Goal: Communication & Community: Answer question/provide support

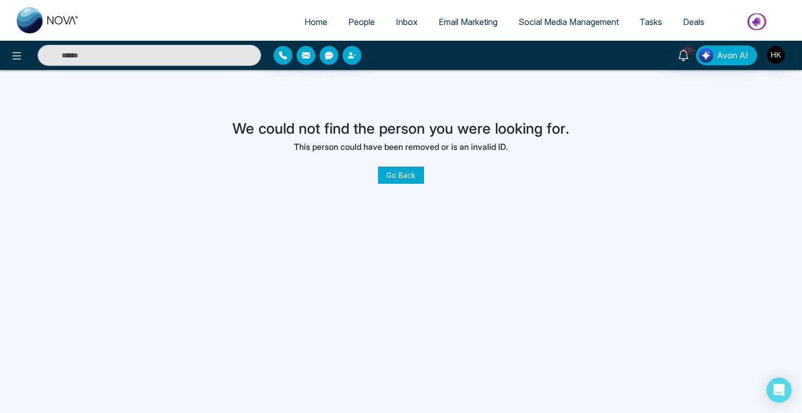
click at [190, 50] on input "text" at bounding box center [150, 55] width 224 height 21
type input "******"
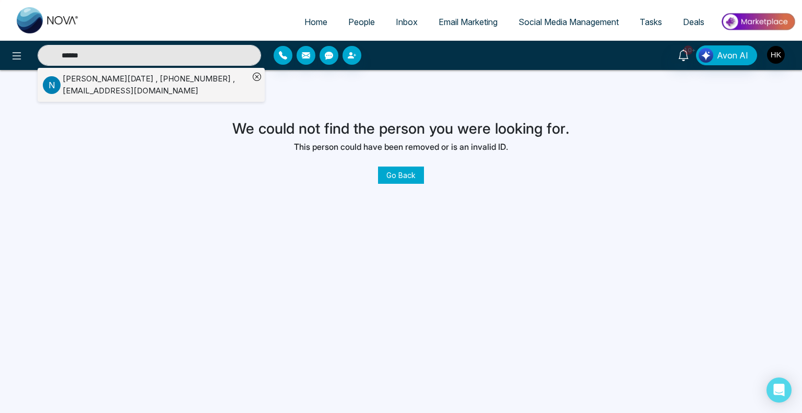
click at [147, 79] on div "[PERSON_NAME][DATE] , [PHONE_NUMBER] , [EMAIL_ADDRESS][DOMAIN_NAME]" at bounding box center [156, 85] width 186 height 24
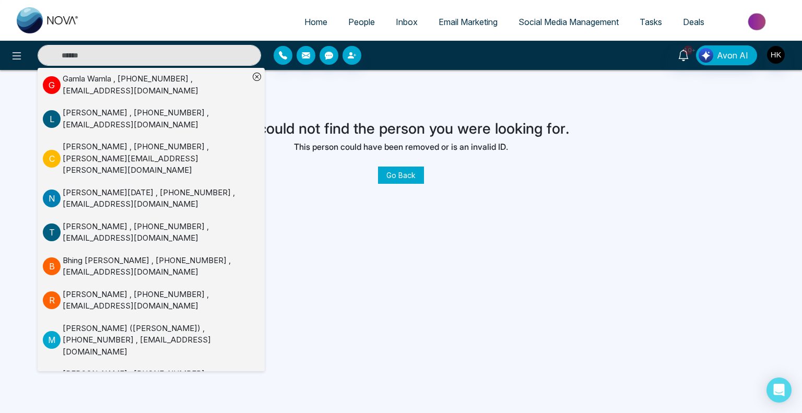
click at [100, 58] on input "text" at bounding box center [150, 55] width 224 height 21
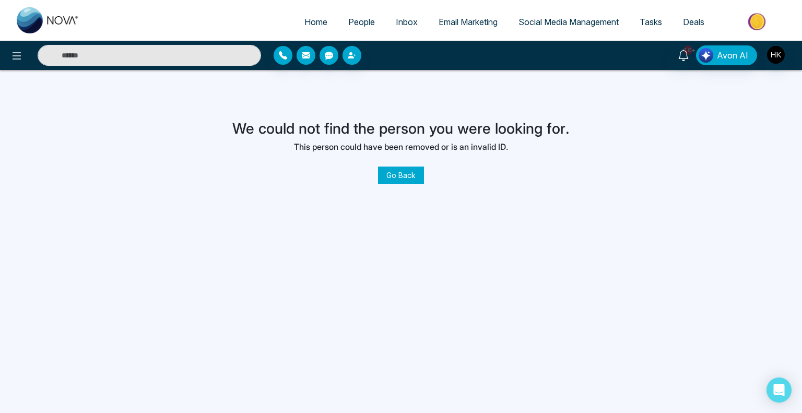
click at [102, 58] on input "text" at bounding box center [150, 55] width 224 height 21
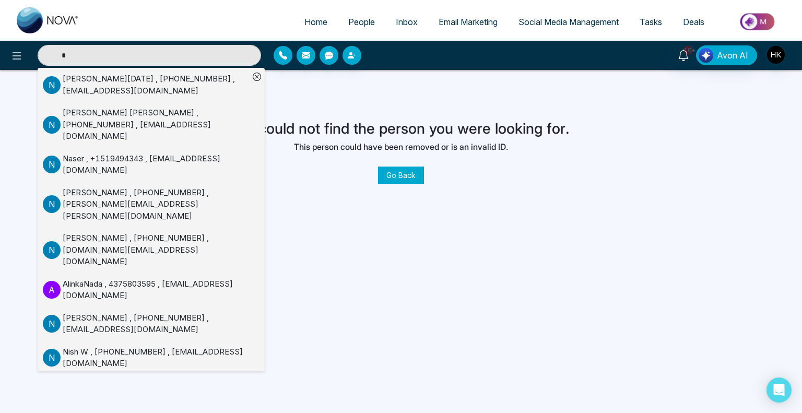
type input "*"
click at [92, 90] on div "Nunzio Natale , +14169101789 , nunznatale@gmail.com" at bounding box center [156, 85] width 186 height 24
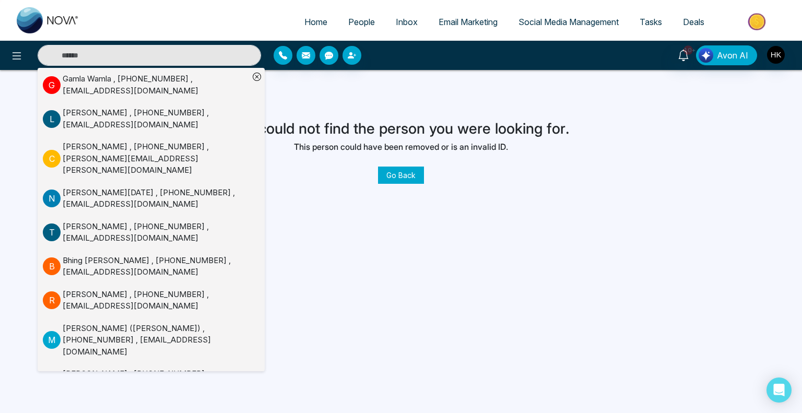
click at [406, 176] on link "Go Back" at bounding box center [401, 175] width 46 height 17
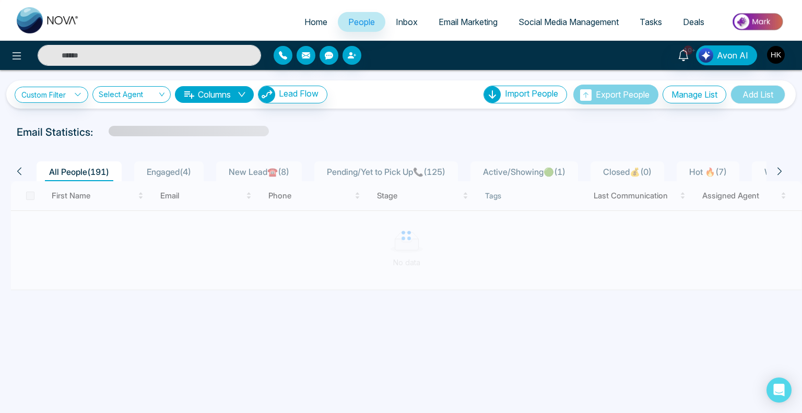
click at [101, 55] on input "text" at bounding box center [150, 55] width 224 height 21
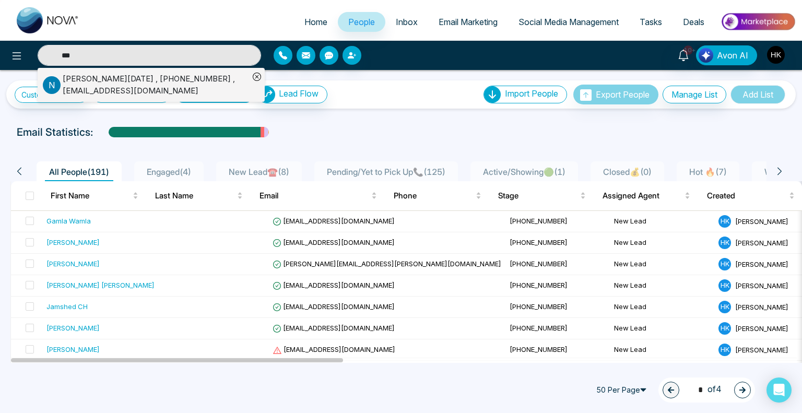
type input "***"
click at [111, 77] on div "Nunzio Natale , +14169101789 , nunznatale@gmail.com" at bounding box center [156, 85] width 186 height 24
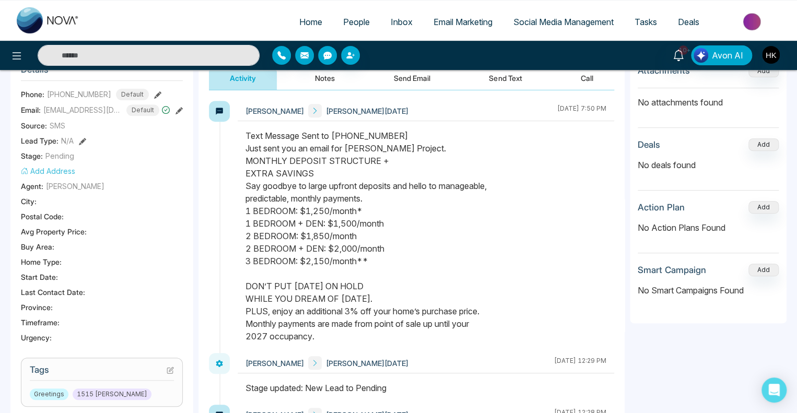
scroll to position [157, 0]
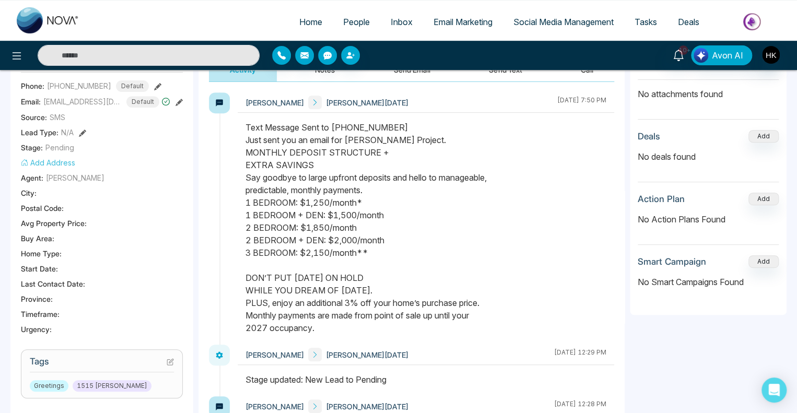
drag, startPoint x: 260, startPoint y: 142, endPoint x: 441, endPoint y: 146, distance: 180.8
click at [441, 146] on div "Text Message Sent to +14169101789 Just sent you an email for Milton Project. MO…" at bounding box center [425, 227] width 361 height 213
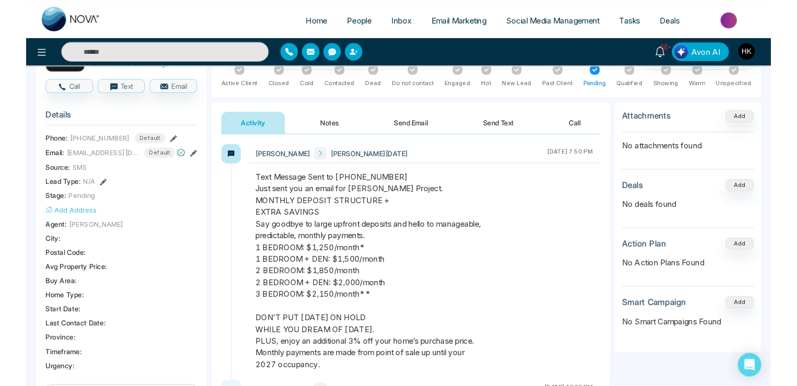
scroll to position [0, 0]
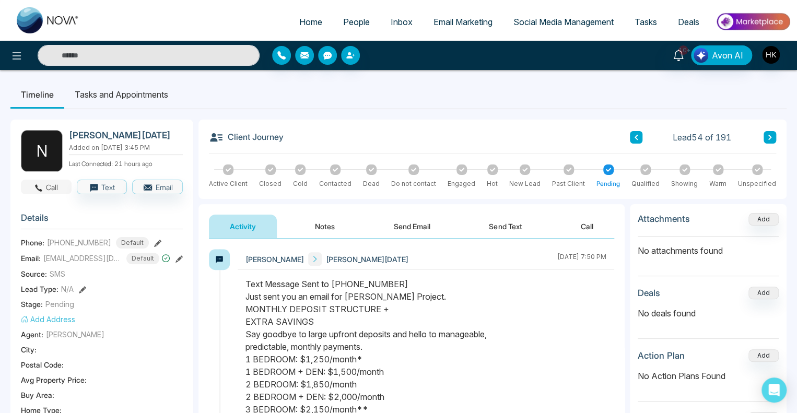
click at [52, 185] on button "Call" at bounding box center [46, 187] width 51 height 15
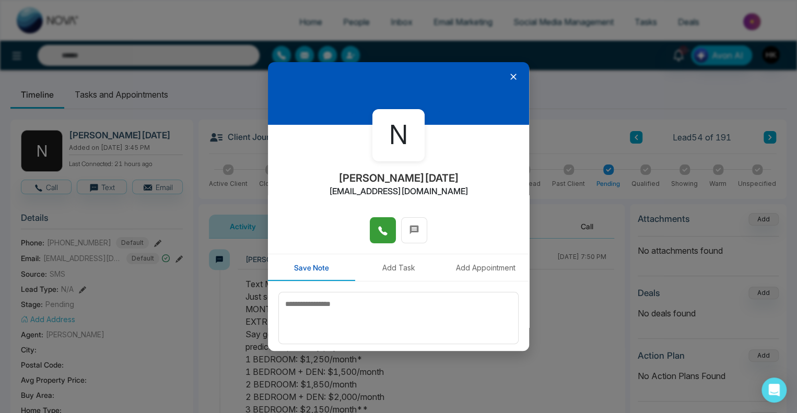
click at [382, 231] on icon at bounding box center [383, 231] width 10 height 10
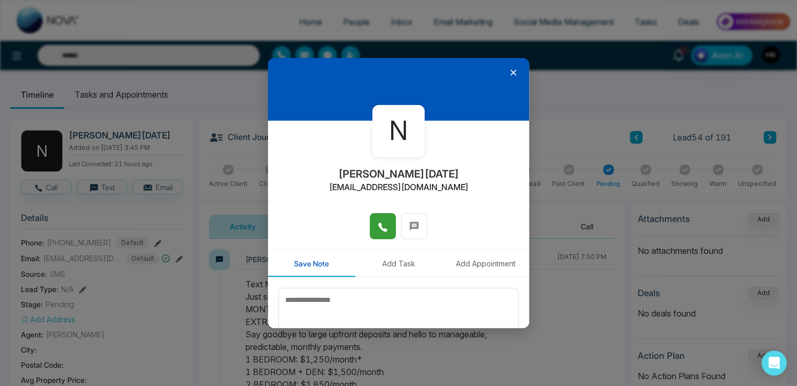
click at [381, 223] on icon at bounding box center [383, 227] width 10 height 10
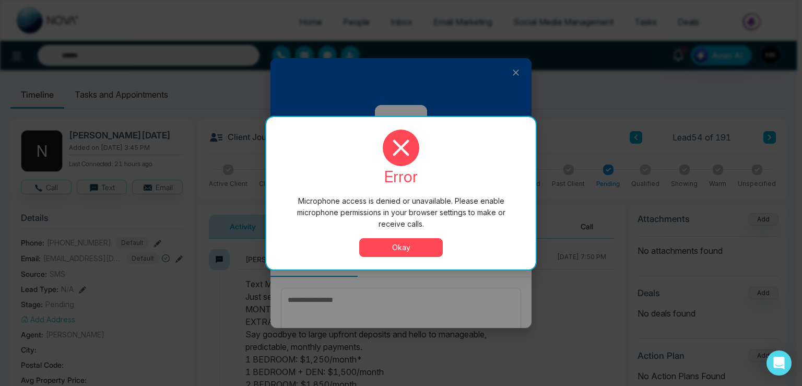
click at [419, 243] on button "Okay" at bounding box center [401, 247] width 84 height 19
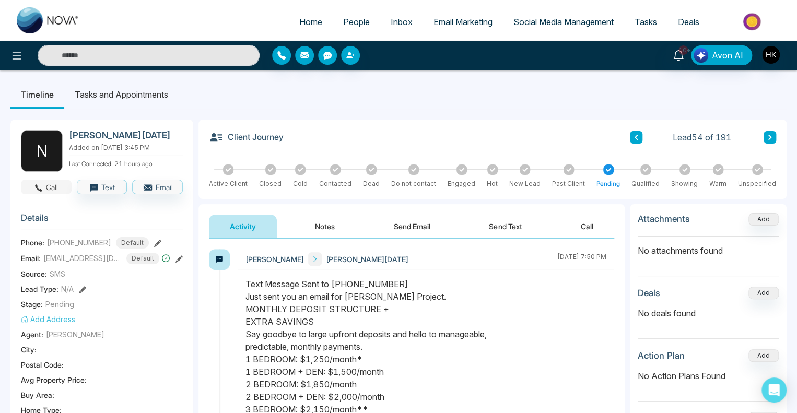
click at [58, 185] on button "Call" at bounding box center [46, 187] width 51 height 15
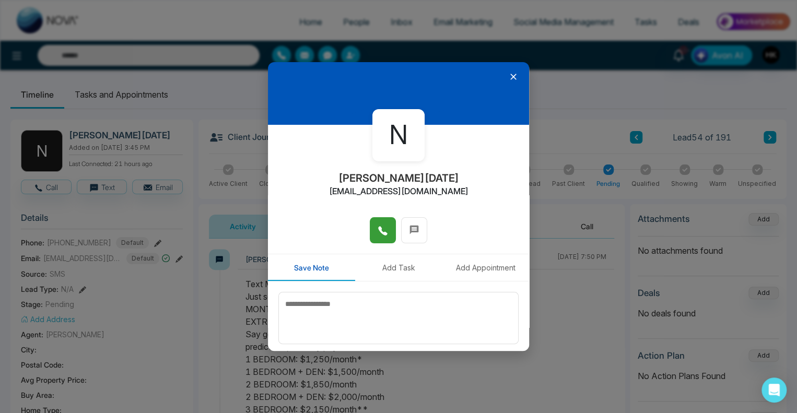
click at [388, 227] on button at bounding box center [383, 230] width 26 height 26
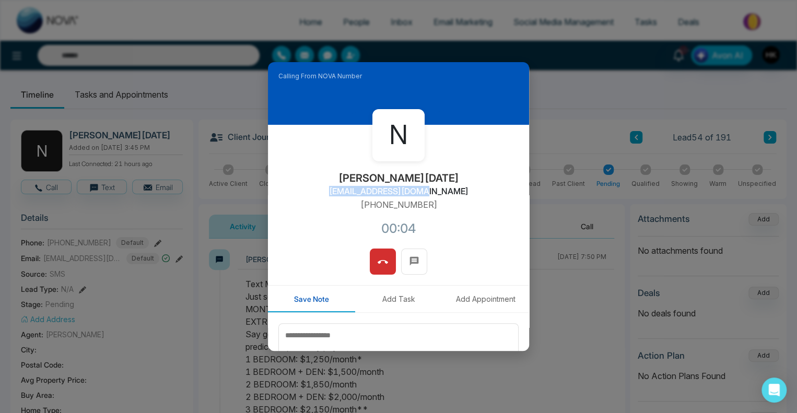
drag, startPoint x: 347, startPoint y: 194, endPoint x: 442, endPoint y: 193, distance: 94.5
click at [442, 193] on div "N [PERSON_NAME][DATE] [EMAIL_ADDRESS][DOMAIN_NAME] [PHONE_NUMBER]:04" at bounding box center [398, 187] width 261 height 124
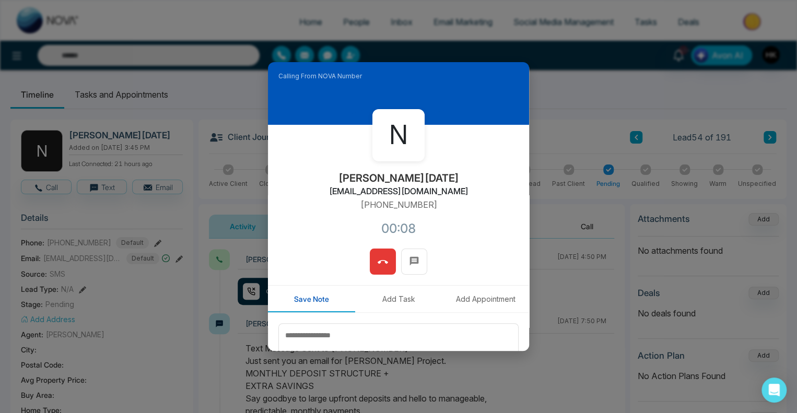
click at [370, 264] on button at bounding box center [383, 262] width 26 height 26
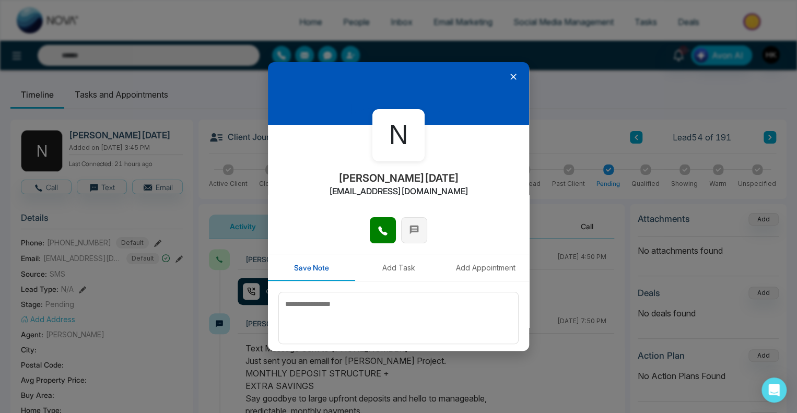
click at [416, 229] on icon at bounding box center [414, 230] width 10 height 10
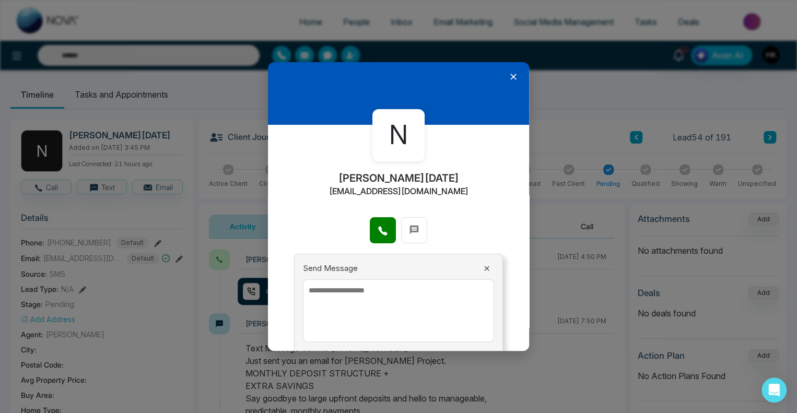
click at [343, 301] on textarea at bounding box center [398, 310] width 191 height 63
click at [510, 72] on icon at bounding box center [513, 77] width 10 height 10
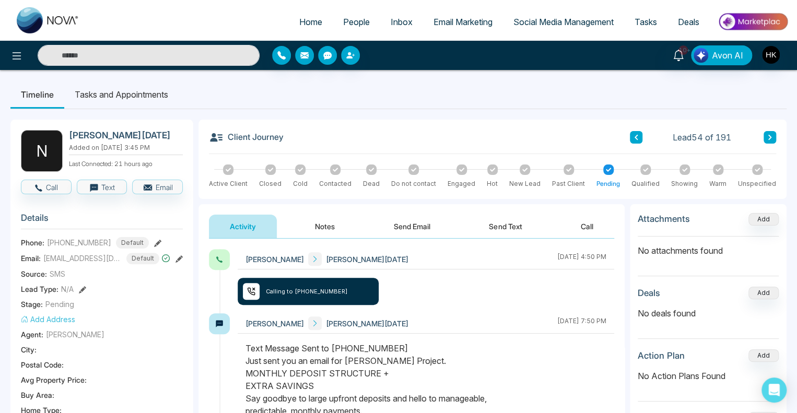
click at [501, 215] on button "Send Text" at bounding box center [505, 227] width 75 height 24
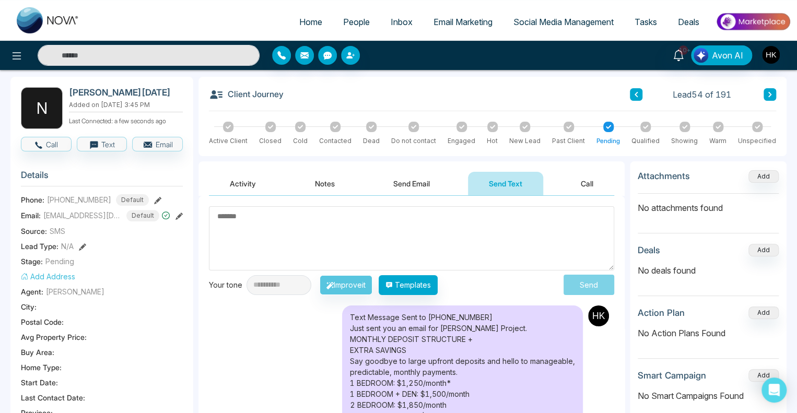
scroll to position [157, 0]
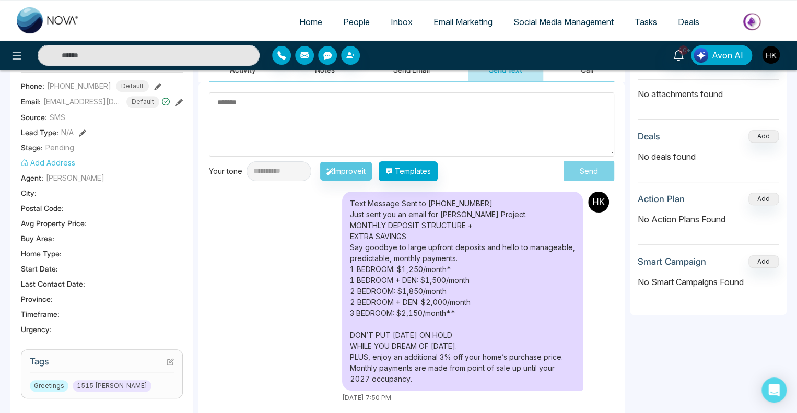
click at [315, 114] on textarea at bounding box center [411, 124] width 405 height 64
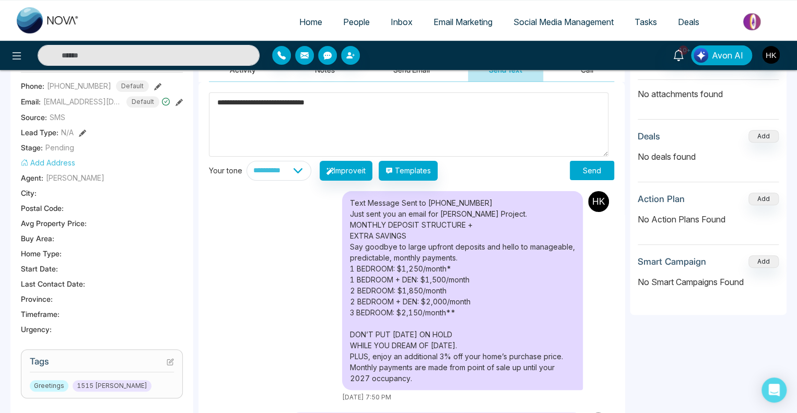
type textarea "**********"
click at [579, 175] on button "Send" at bounding box center [592, 170] width 44 height 19
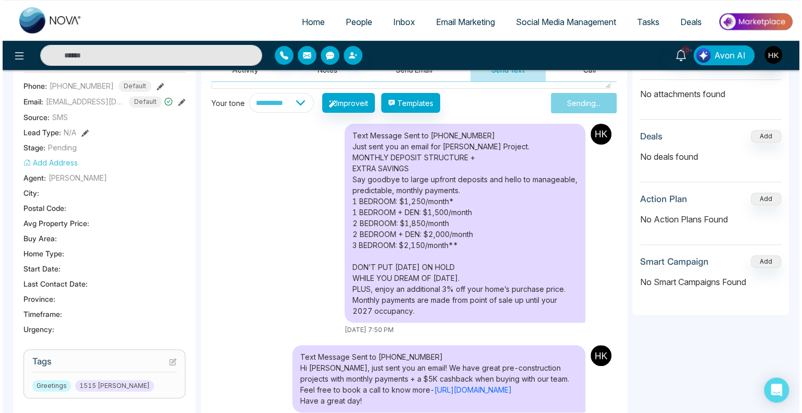
scroll to position [0, 0]
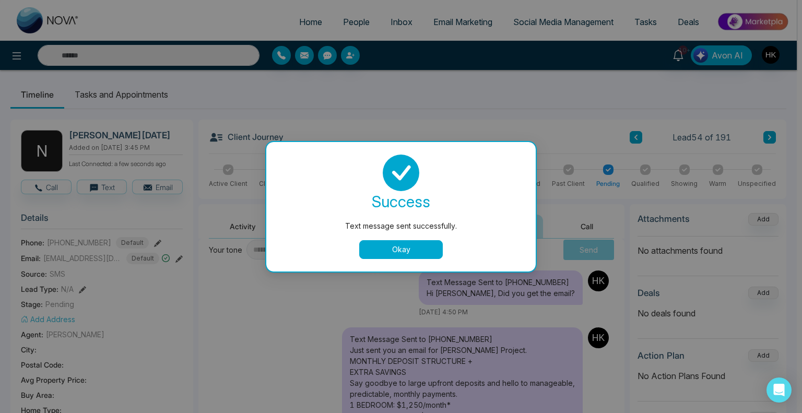
click at [420, 247] on button "Okay" at bounding box center [401, 249] width 84 height 19
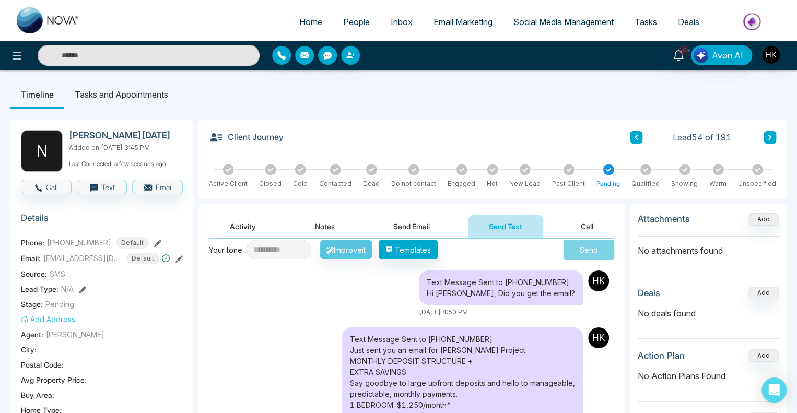
click at [464, 169] on div at bounding box center [461, 170] width 10 height 10
click at [344, 22] on span "People" at bounding box center [356, 22] width 27 height 10
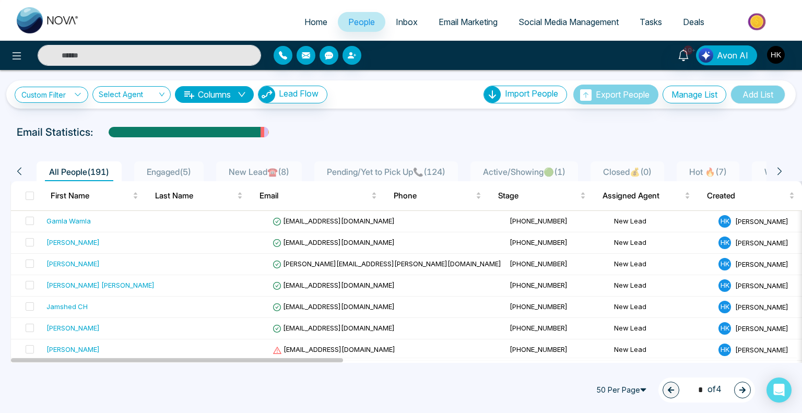
click at [400, 173] on span "Pending/Yet to Pick Up📞 ( 124 )" at bounding box center [386, 172] width 127 height 10
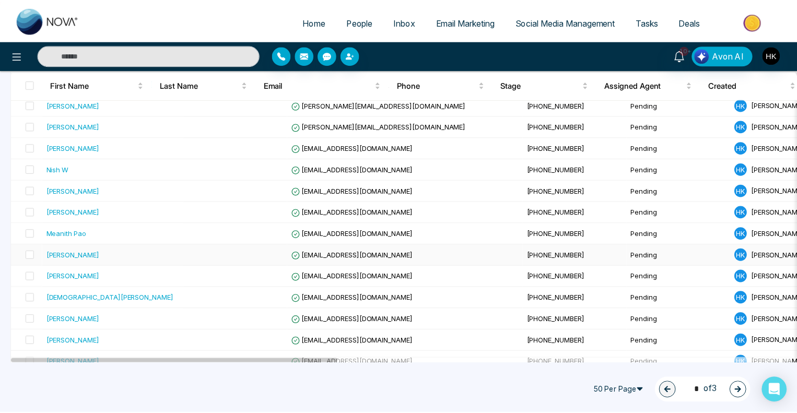
scroll to position [731, 0]
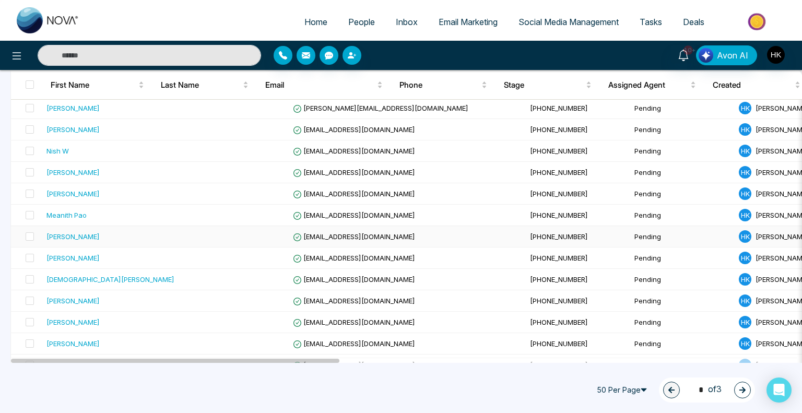
click at [78, 231] on div "[PERSON_NAME]" at bounding box center [72, 236] width 53 height 10
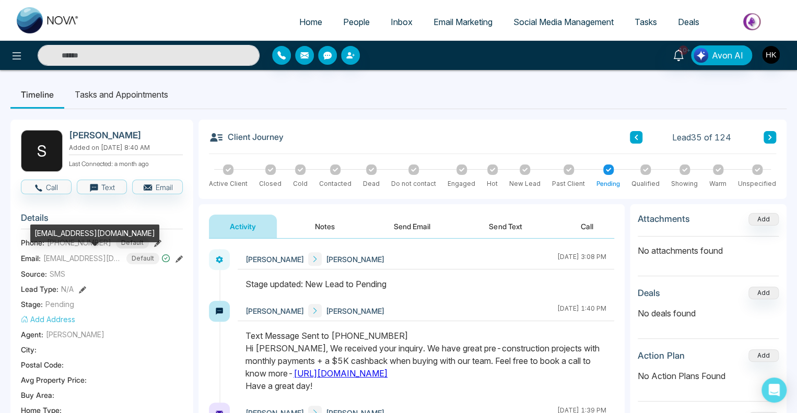
click at [87, 259] on span "[EMAIL_ADDRESS][DOMAIN_NAME]" at bounding box center [82, 258] width 78 height 11
copy span "[EMAIL_ADDRESS][DOMAIN_NAME]"
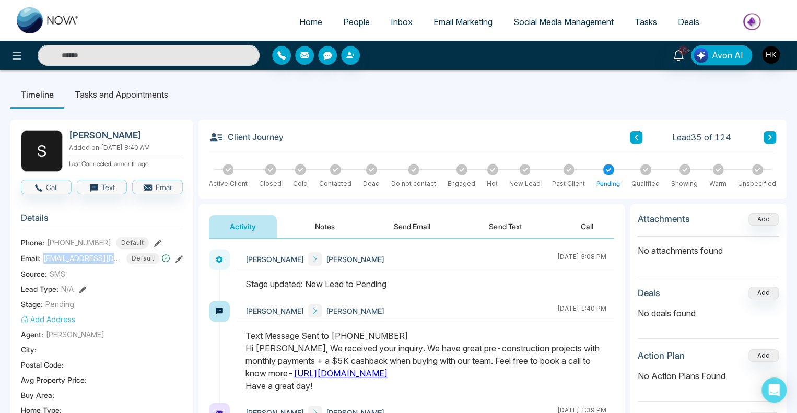
click at [86, 259] on span "[EMAIL_ADDRESS][DOMAIN_NAME]" at bounding box center [82, 258] width 78 height 11
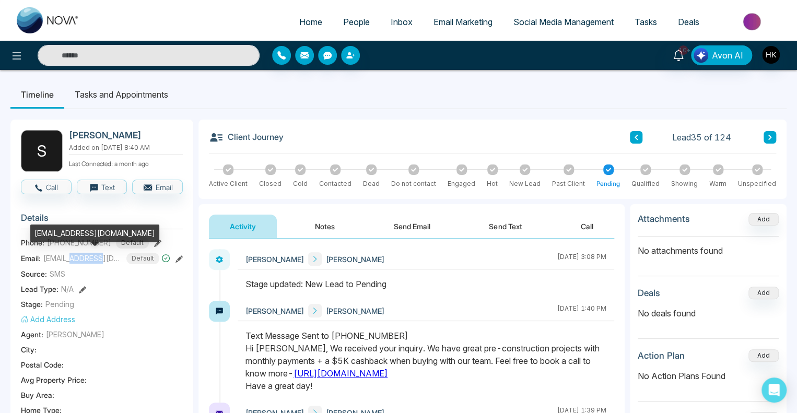
click at [86, 259] on span "[EMAIL_ADDRESS][DOMAIN_NAME]" at bounding box center [82, 258] width 78 height 11
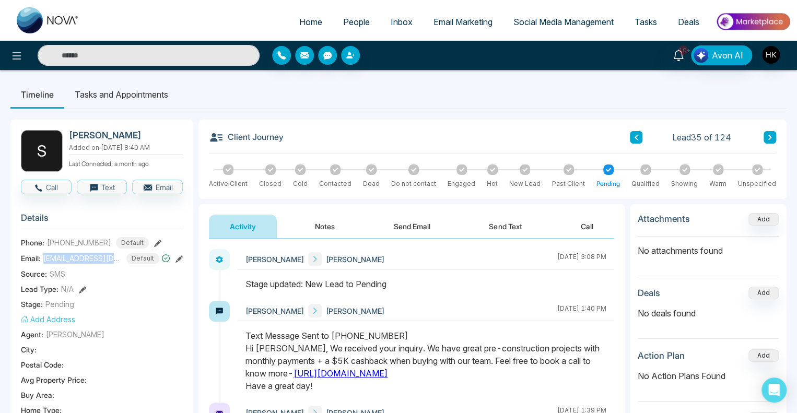
click at [488, 223] on button "Send Text" at bounding box center [505, 227] width 75 height 24
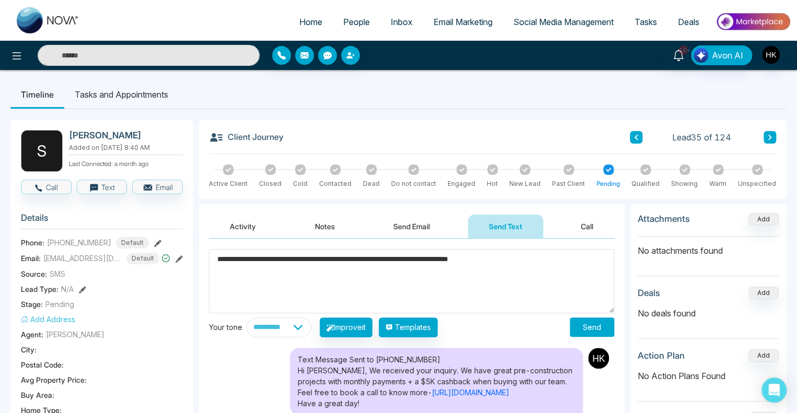
click at [405, 258] on textarea "**********" at bounding box center [411, 281] width 405 height 64
drag, startPoint x: 569, startPoint y: 248, endPoint x: 562, endPoint y: 257, distance: 12.3
click at [561, 259] on textarea "**********" at bounding box center [411, 281] width 405 height 64
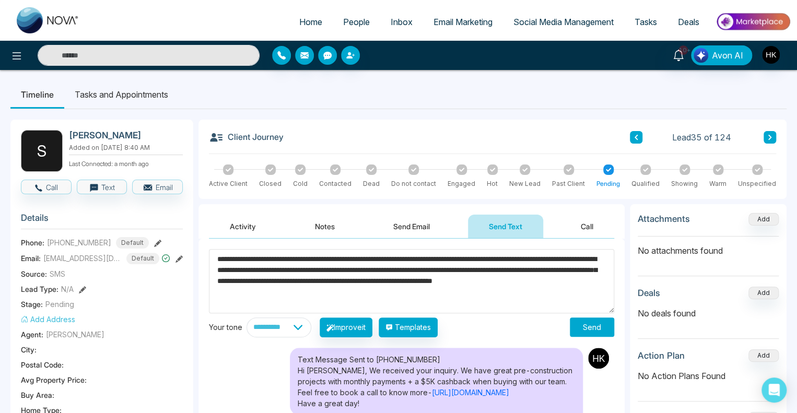
type textarea "**********"
click at [580, 327] on button "Send" at bounding box center [592, 327] width 44 height 19
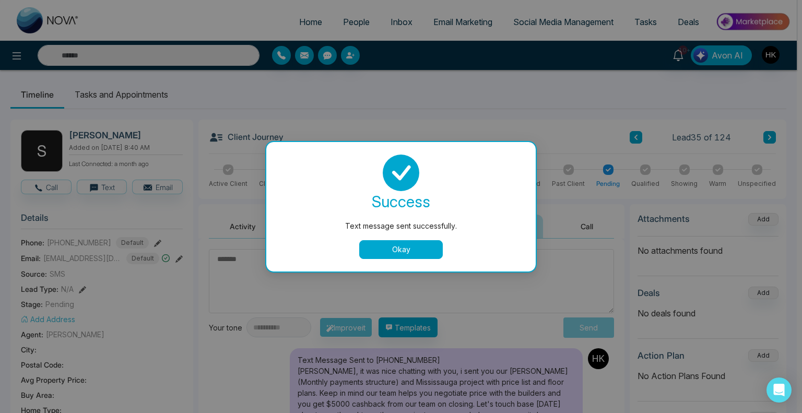
click at [399, 248] on button "Okay" at bounding box center [401, 249] width 84 height 19
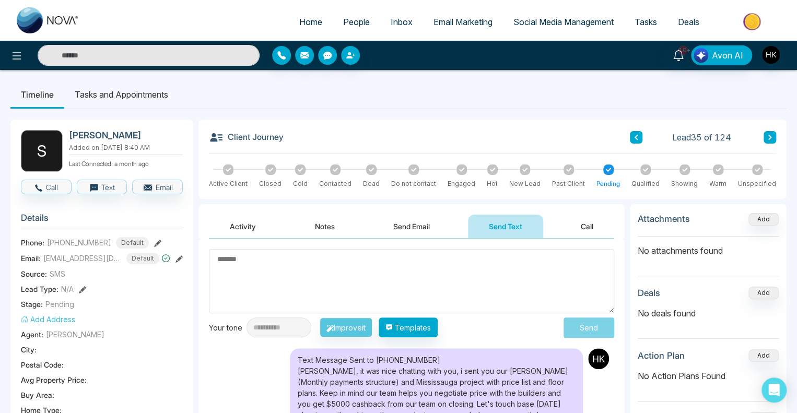
click at [717, 172] on div at bounding box center [718, 170] width 10 height 10
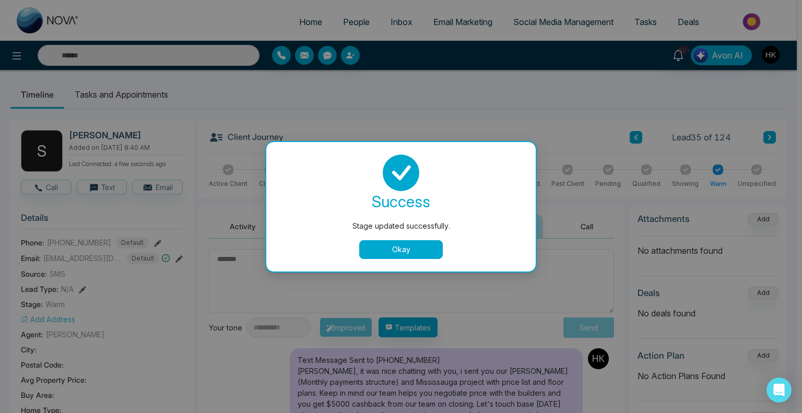
click at [409, 251] on button "Okay" at bounding box center [401, 249] width 84 height 19
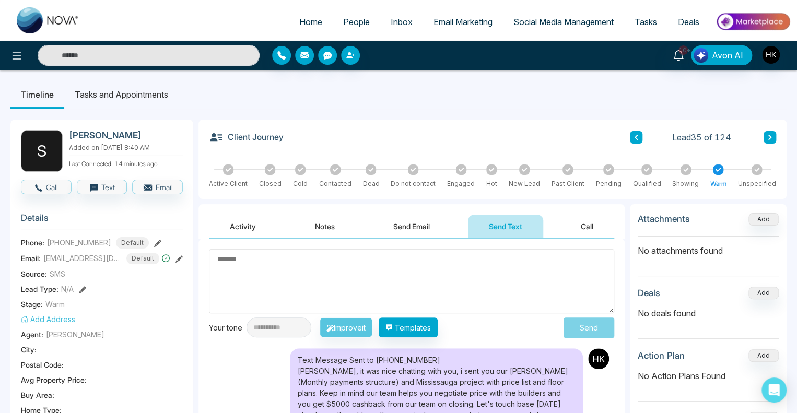
click at [772, 135] on button at bounding box center [770, 137] width 13 height 13
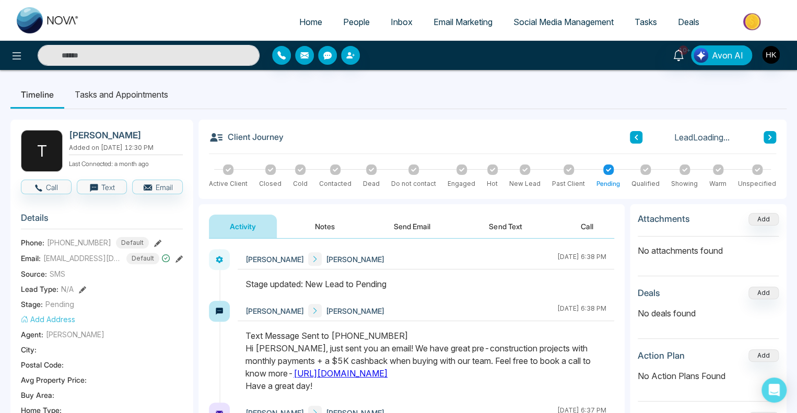
click at [772, 138] on icon at bounding box center [769, 137] width 5 height 6
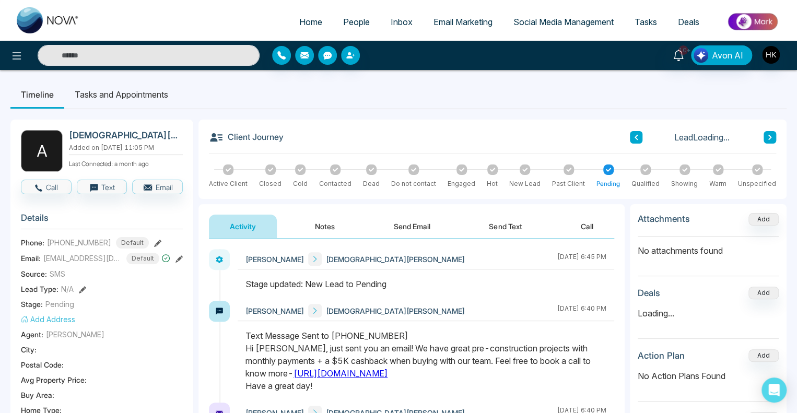
click at [772, 138] on icon at bounding box center [769, 137] width 5 height 6
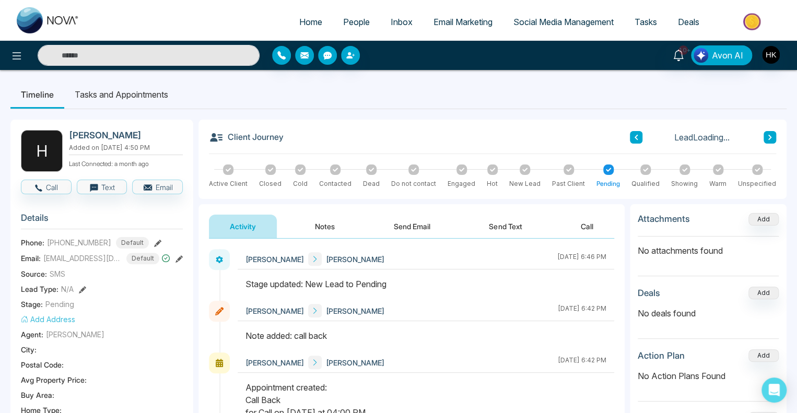
click at [639, 138] on button at bounding box center [636, 137] width 13 height 13
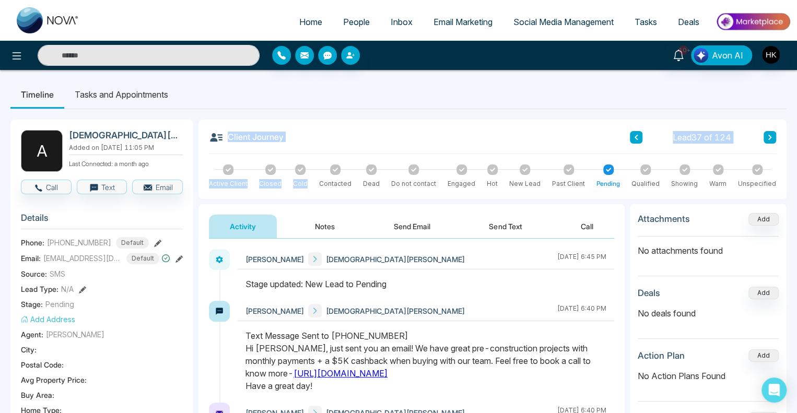
drag, startPoint x: 336, startPoint y: 171, endPoint x: 397, endPoint y: 115, distance: 82.4
drag, startPoint x: 413, startPoint y: 116, endPoint x: 444, endPoint y: 129, distance: 33.8
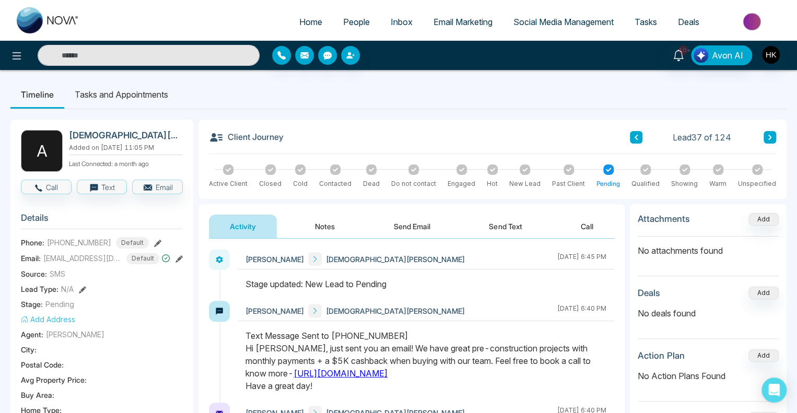
click at [771, 137] on icon at bounding box center [769, 137] width 3 height 5
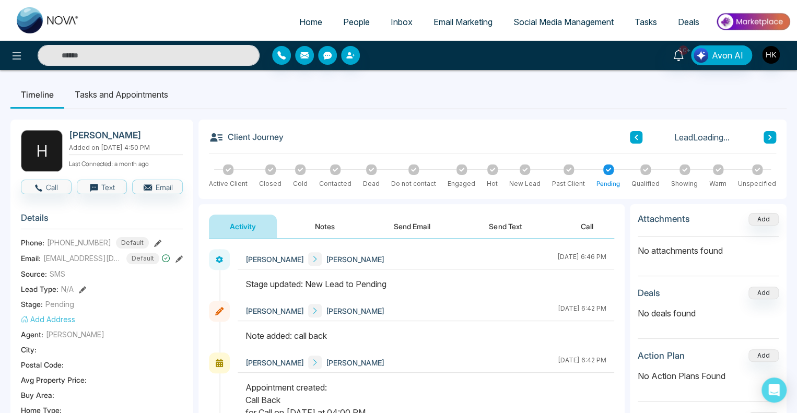
click at [771, 137] on icon at bounding box center [769, 137] width 3 height 5
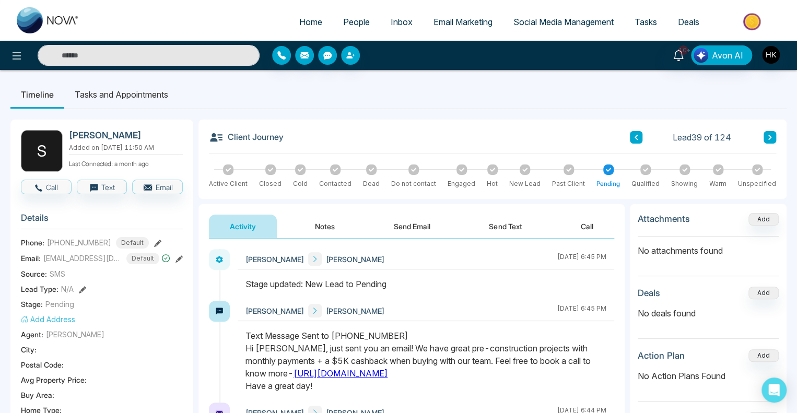
click at [636, 135] on icon at bounding box center [636, 137] width 3 height 5
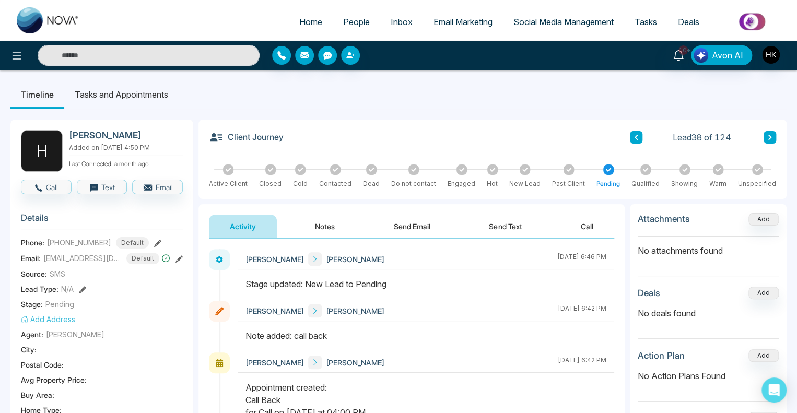
click at [299, 167] on icon at bounding box center [300, 169] width 5 height 5
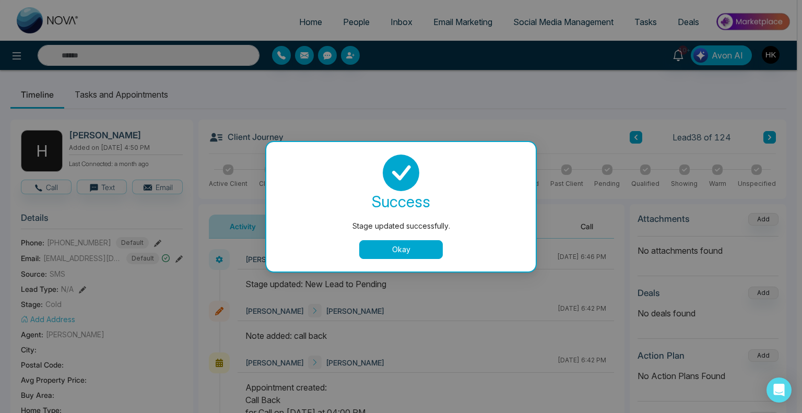
click at [440, 247] on button "Okay" at bounding box center [401, 249] width 84 height 19
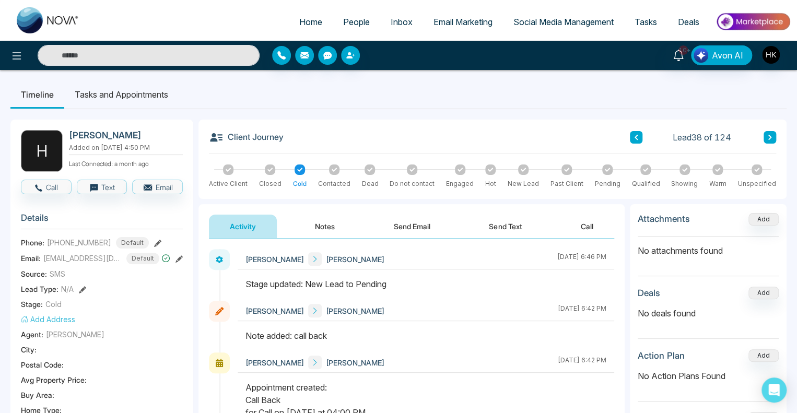
click at [309, 228] on button "Notes" at bounding box center [325, 227] width 62 height 24
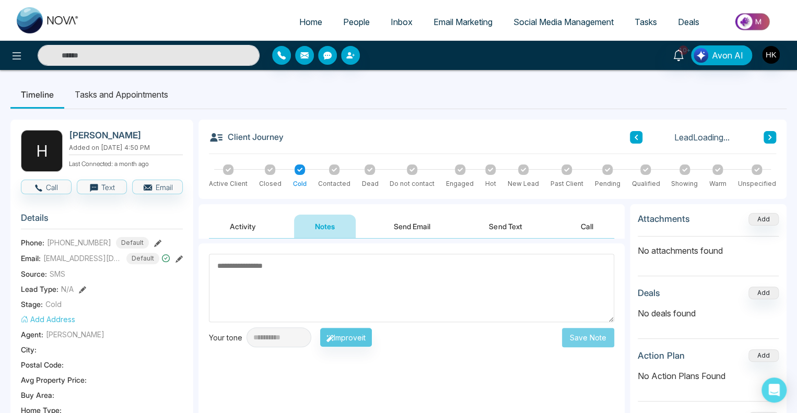
click at [315, 262] on textarea at bounding box center [411, 288] width 405 height 68
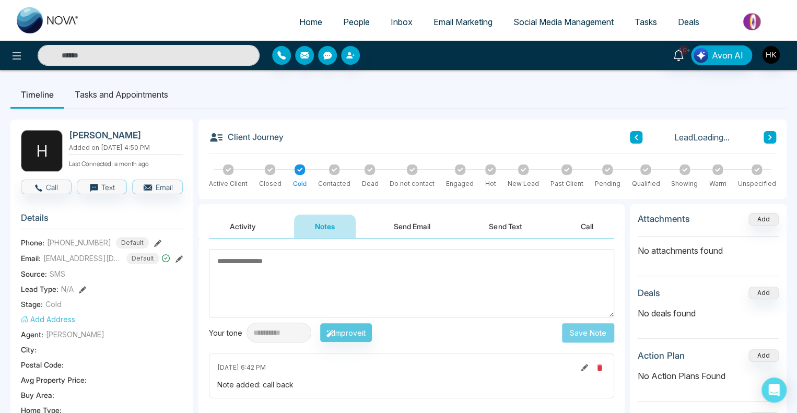
click at [312, 274] on textarea at bounding box center [411, 283] width 405 height 68
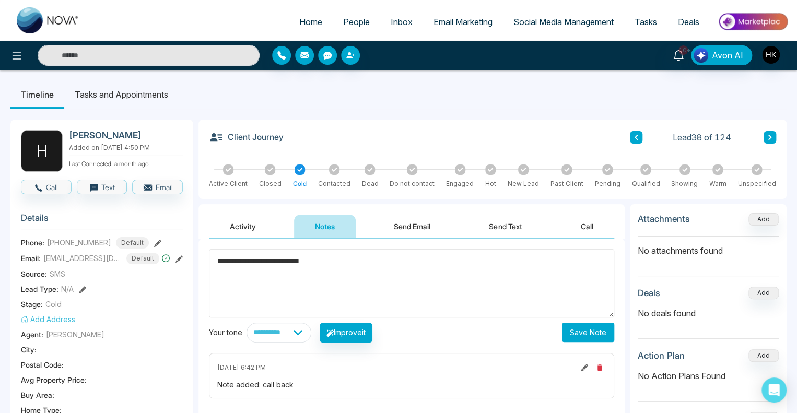
type textarea "**********"
click at [560, 334] on div "**********" at bounding box center [411, 333] width 405 height 20
click at [567, 334] on button "Save Note" at bounding box center [588, 332] width 52 height 19
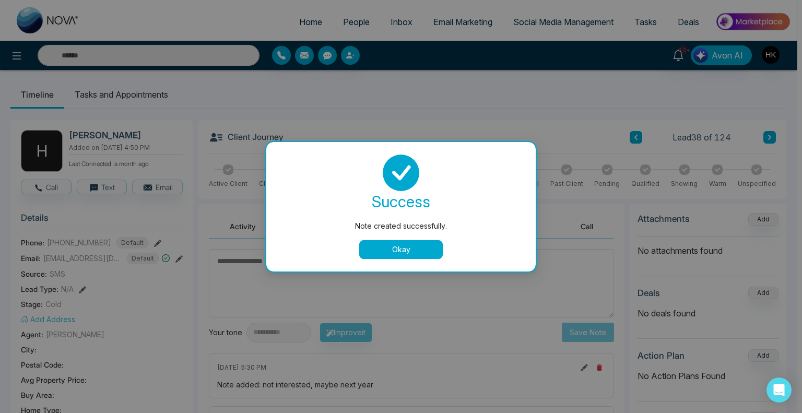
click at [415, 249] on button "Okay" at bounding box center [401, 249] width 84 height 19
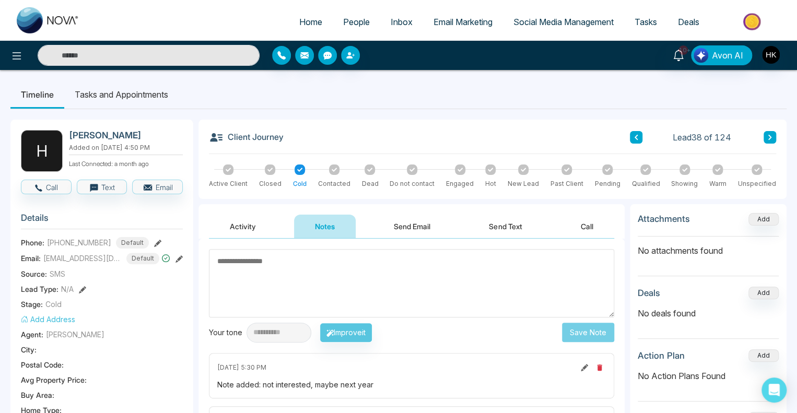
click at [770, 136] on icon at bounding box center [769, 137] width 3 height 5
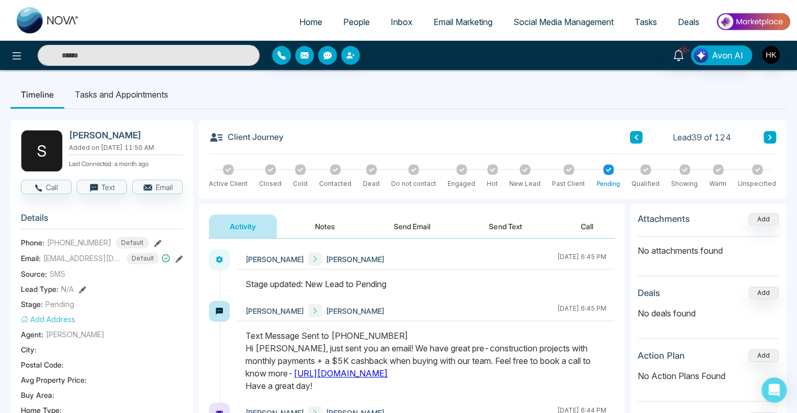
click at [770, 136] on icon at bounding box center [769, 137] width 3 height 5
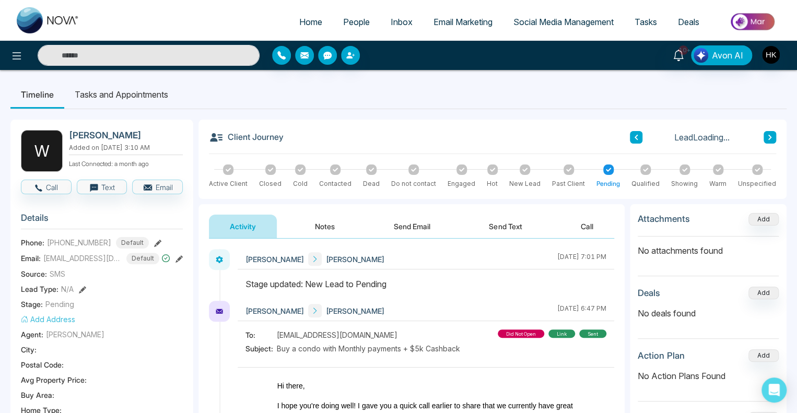
click at [770, 136] on icon at bounding box center [769, 137] width 3 height 5
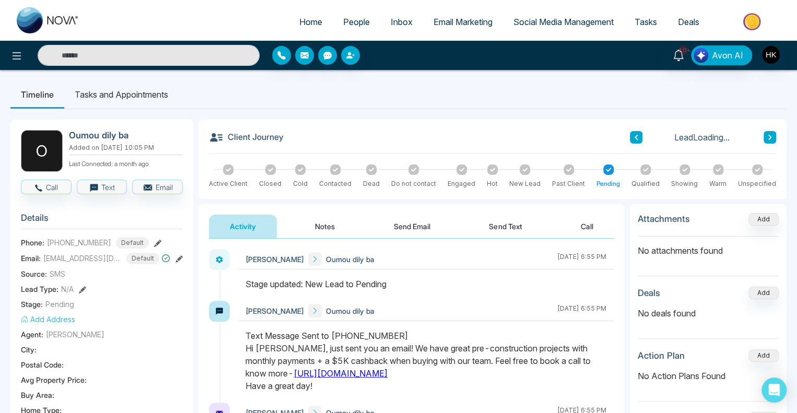
click at [770, 136] on icon at bounding box center [769, 137] width 3 height 5
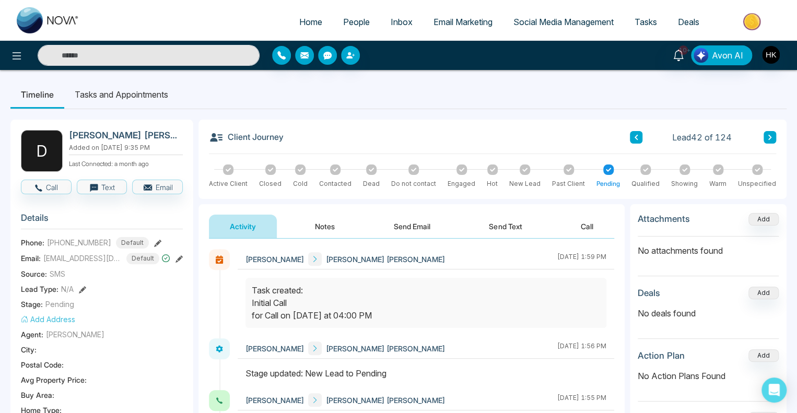
click at [298, 169] on icon at bounding box center [300, 170] width 5 height 4
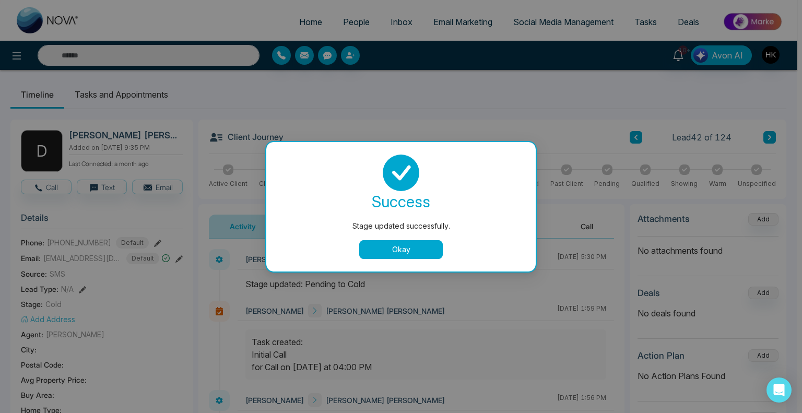
click at [399, 249] on button "Okay" at bounding box center [401, 249] width 84 height 19
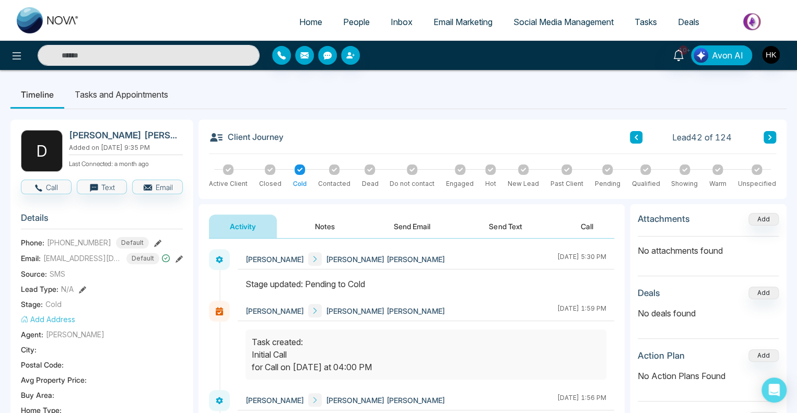
click at [324, 225] on button "Notes" at bounding box center [325, 227] width 62 height 24
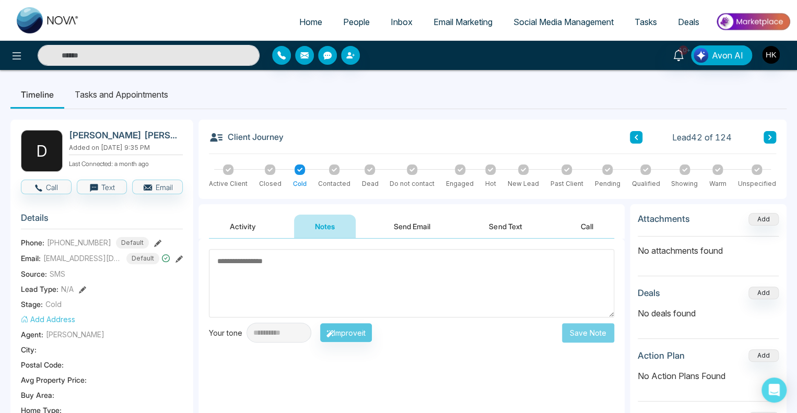
click at [282, 271] on textarea at bounding box center [411, 283] width 405 height 68
paste textarea "**********"
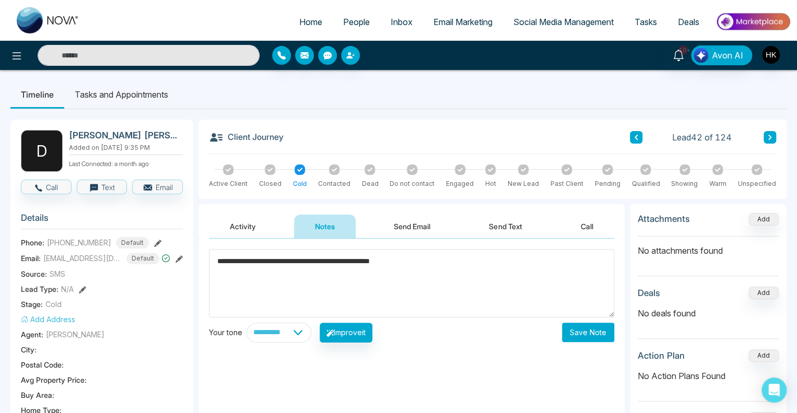
type textarea "**********"
click at [599, 333] on button "Save Note" at bounding box center [588, 332] width 52 height 19
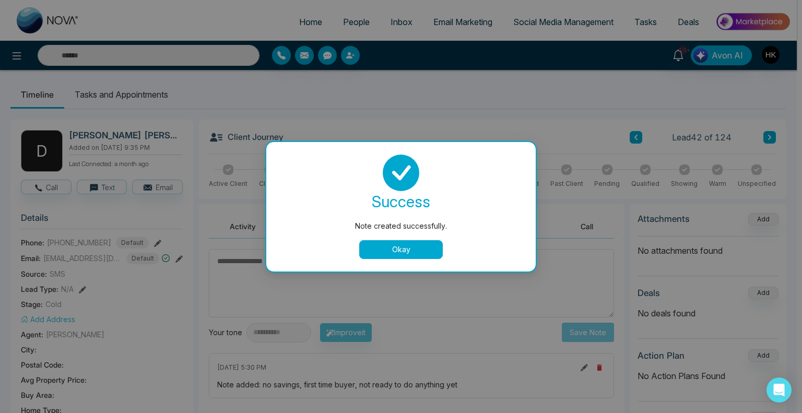
click at [380, 247] on button "Okay" at bounding box center [401, 249] width 84 height 19
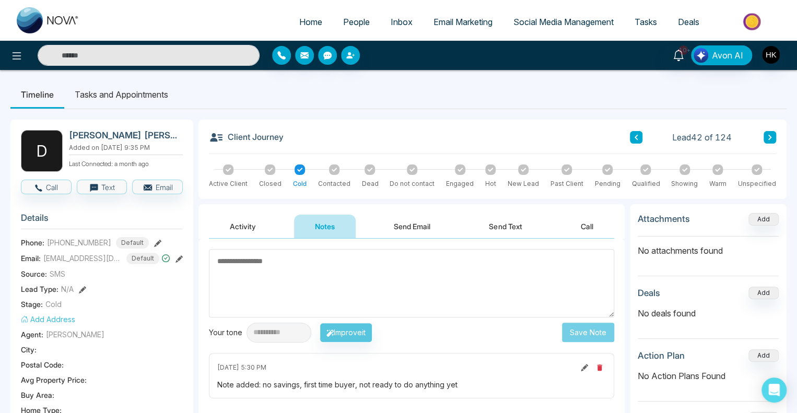
click at [431, 93] on ul "Timeline Tasks and Appointments" at bounding box center [398, 94] width 776 height 28
click at [771, 137] on icon at bounding box center [769, 137] width 5 height 6
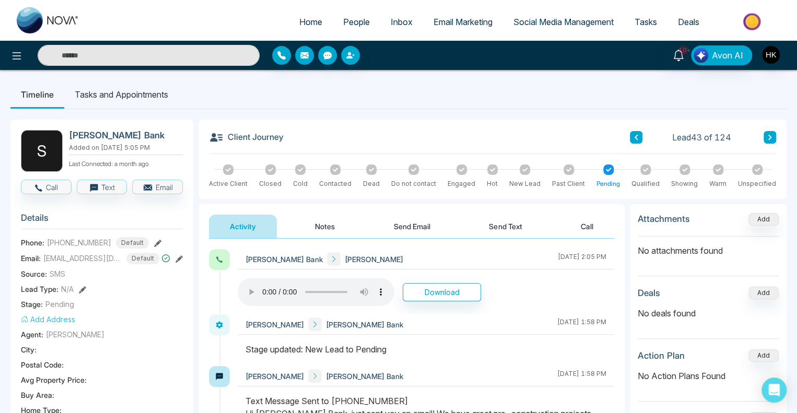
click at [777, 138] on div "Client Journey Lead 43 of 124 Active Client Closed Cold Contacted Dead Do not c…" at bounding box center [492, 159] width 588 height 79
click at [773, 138] on button at bounding box center [770, 137] width 13 height 13
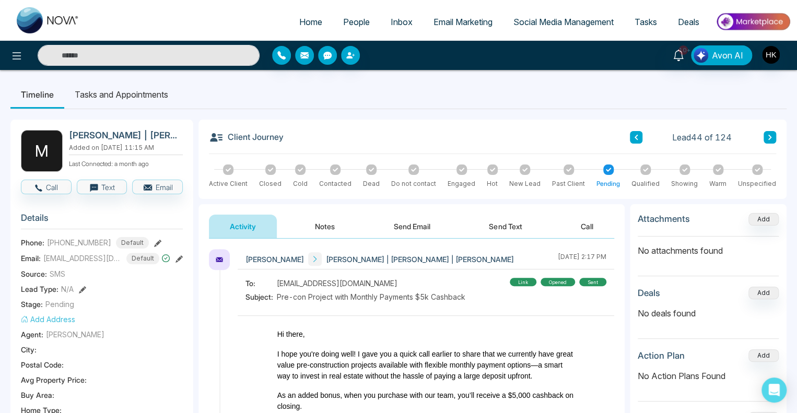
click at [771, 137] on icon at bounding box center [769, 137] width 5 height 6
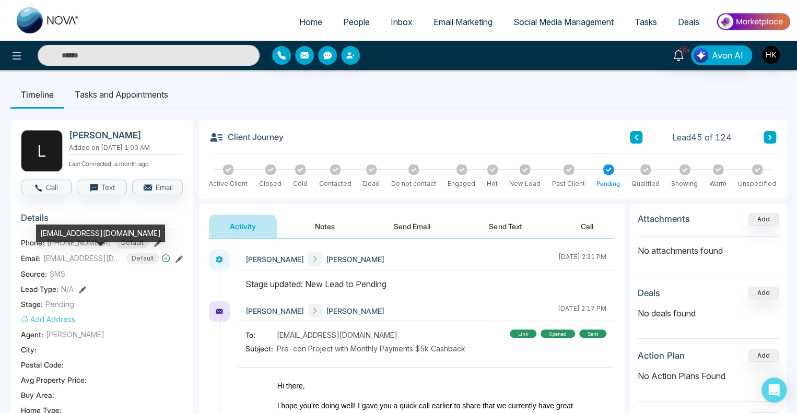
click at [75, 257] on span "[EMAIL_ADDRESS][DOMAIN_NAME]" at bounding box center [82, 258] width 78 height 11
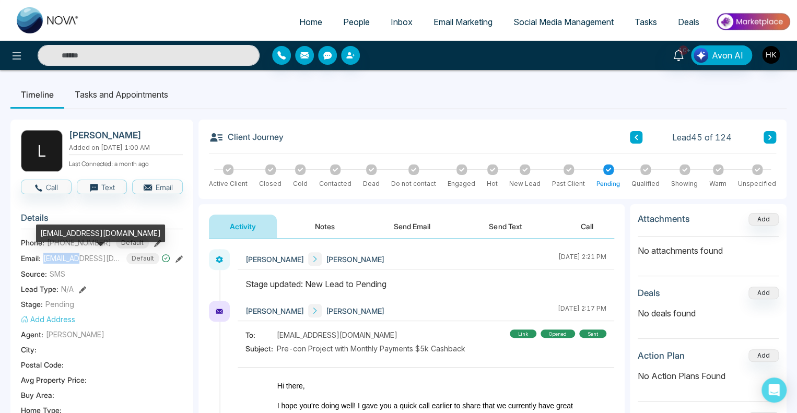
click at [75, 257] on span "[EMAIL_ADDRESS][DOMAIN_NAME]" at bounding box center [82, 258] width 78 height 11
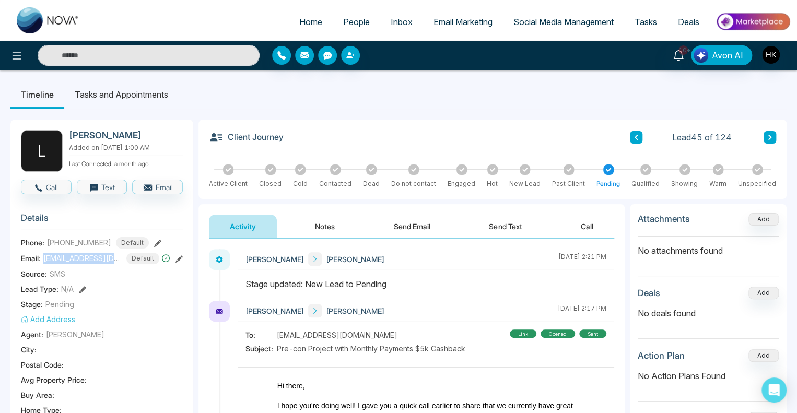
click at [299, 170] on icon at bounding box center [300, 170] width 5 height 4
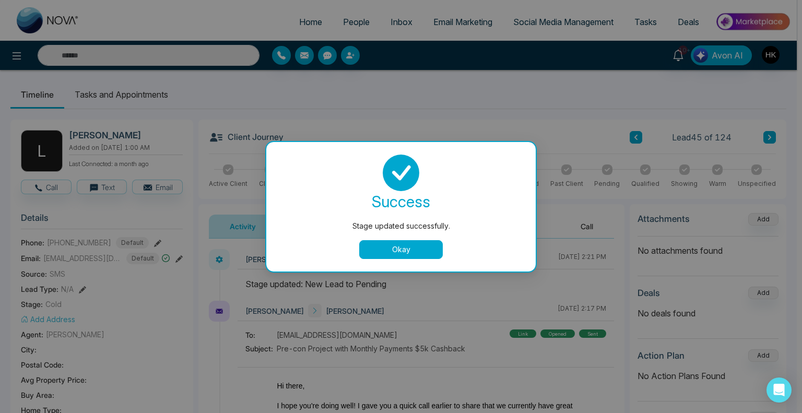
drag, startPoint x: 377, startPoint y: 258, endPoint x: 381, endPoint y: 253, distance: 6.6
click at [377, 257] on button "Okay" at bounding box center [401, 249] width 84 height 19
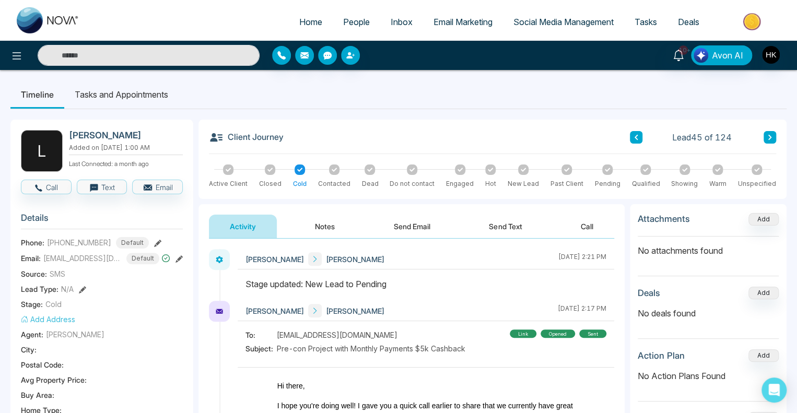
click at [386, 249] on div "[PERSON_NAME] Lama Tshering [DATE] 2:21 PM" at bounding box center [426, 259] width 377 height 20
click at [325, 220] on button "Notes" at bounding box center [325, 227] width 62 height 24
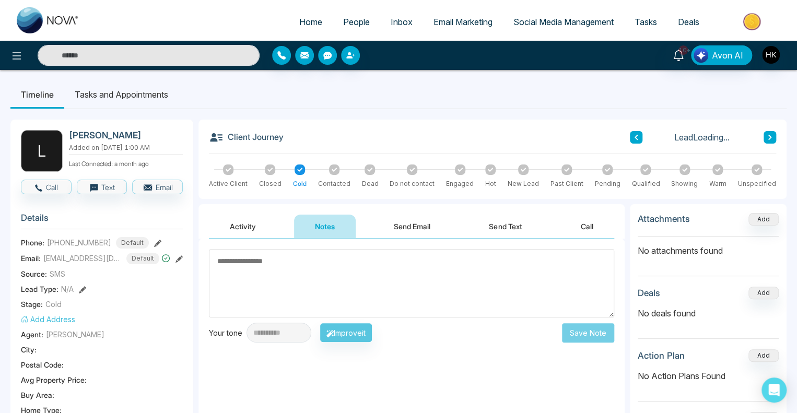
click at [280, 288] on textarea at bounding box center [411, 283] width 405 height 68
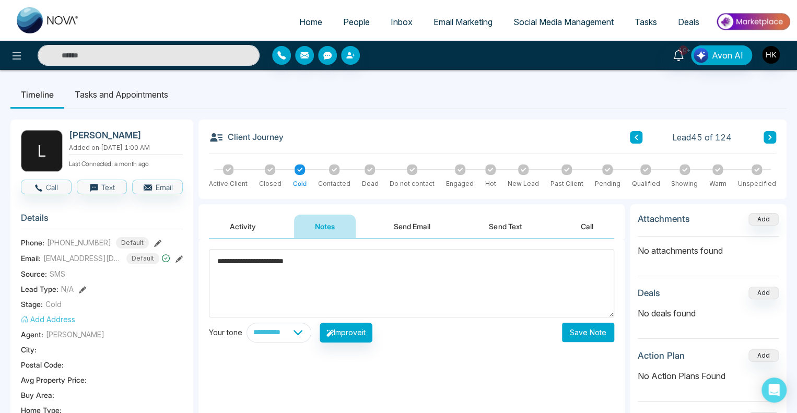
type textarea "**********"
click at [584, 327] on button "Save Note" at bounding box center [588, 332] width 52 height 19
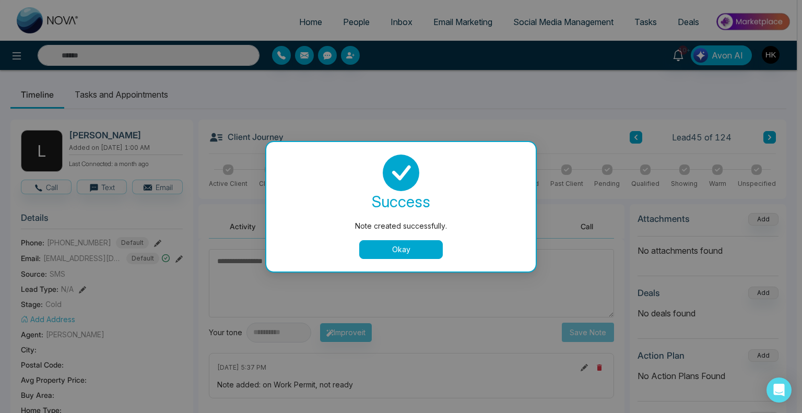
click at [428, 252] on button "Okay" at bounding box center [401, 249] width 84 height 19
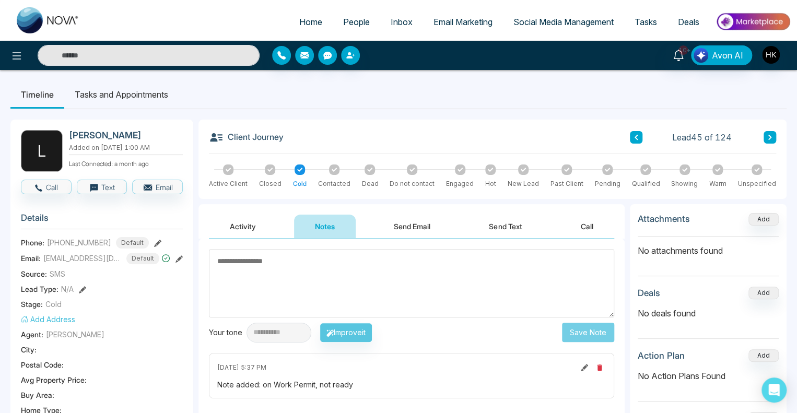
click at [771, 136] on icon at bounding box center [769, 137] width 5 height 6
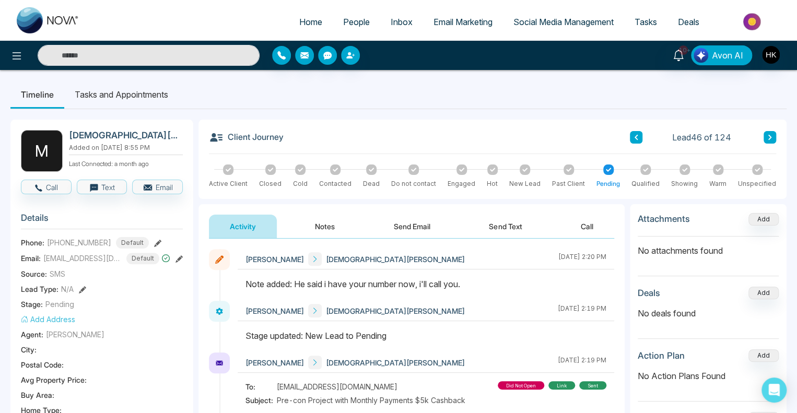
drag, startPoint x: 294, startPoint y: 282, endPoint x: 523, endPoint y: 281, distance: 229.8
click at [523, 281] on div "Note added: He said i have your number now, i'll call you." at bounding box center [425, 284] width 361 height 13
click at [317, 225] on button "Notes" at bounding box center [325, 227] width 62 height 24
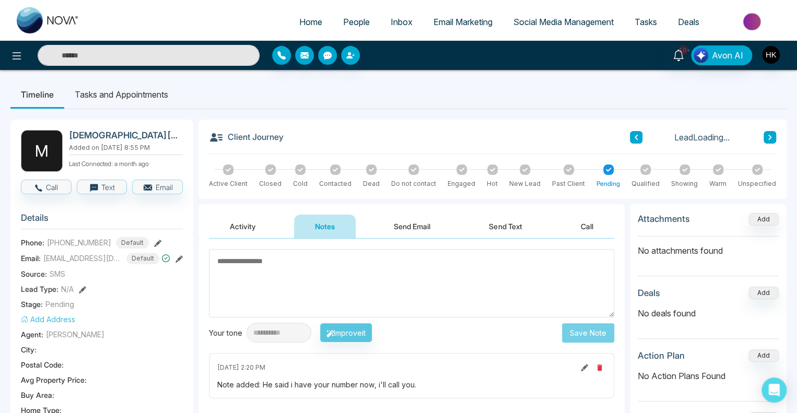
click at [311, 287] on textarea at bounding box center [411, 283] width 405 height 68
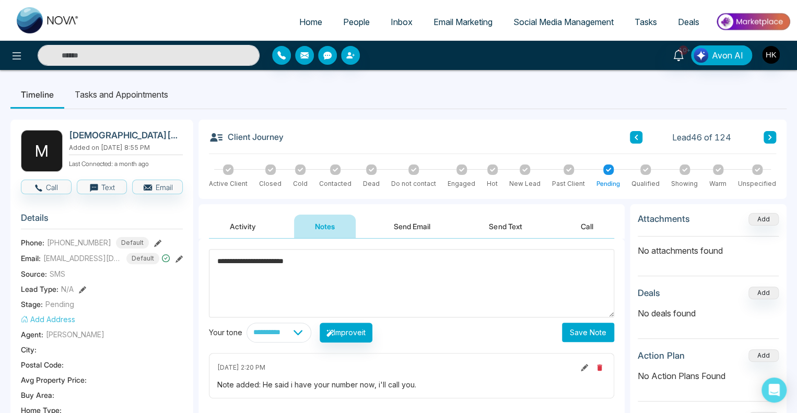
type textarea "**********"
click at [575, 330] on button "Save Note" at bounding box center [588, 332] width 52 height 19
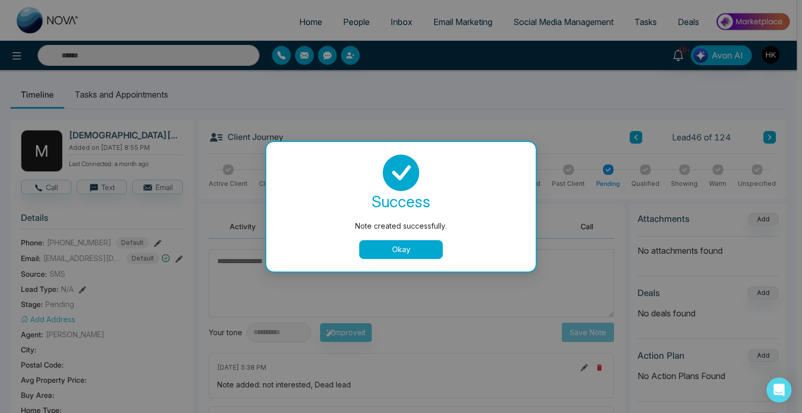
click at [391, 250] on button "Okay" at bounding box center [401, 249] width 84 height 19
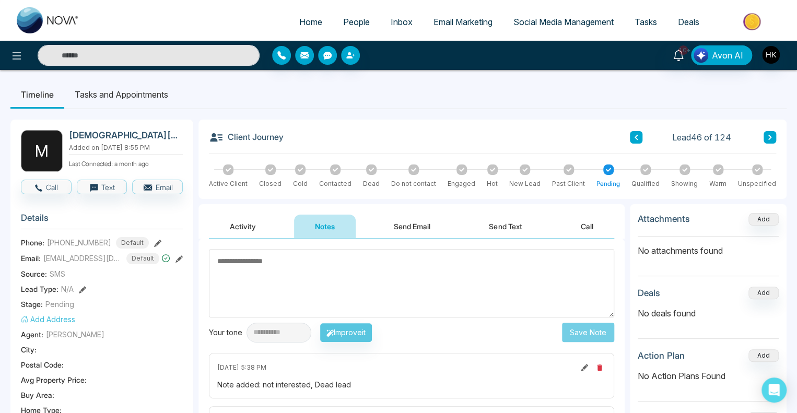
click at [372, 170] on icon at bounding box center [371, 169] width 5 height 5
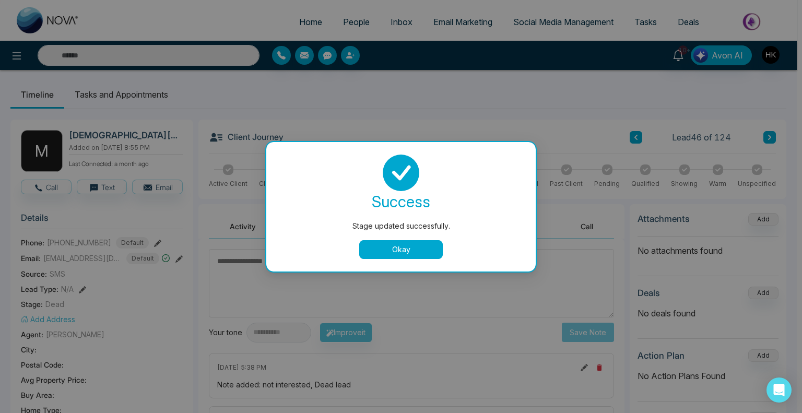
click at [384, 251] on button "Okay" at bounding box center [401, 249] width 84 height 19
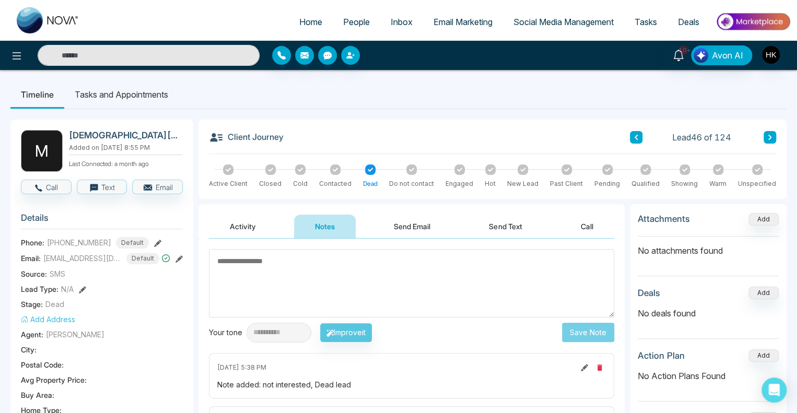
click at [770, 137] on icon at bounding box center [769, 137] width 5 height 6
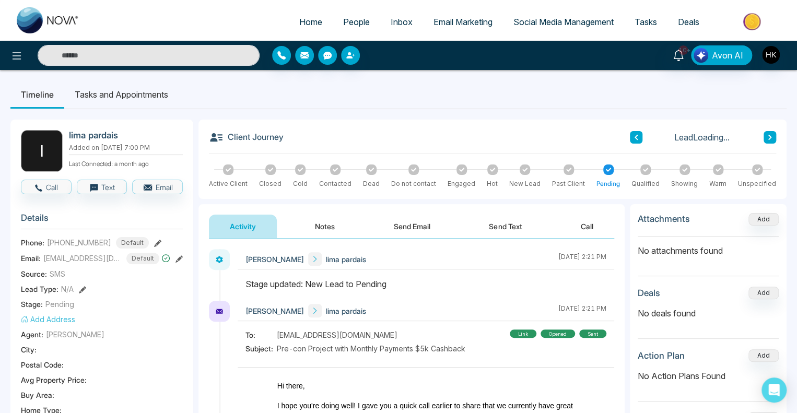
click at [770, 137] on icon at bounding box center [769, 137] width 3 height 5
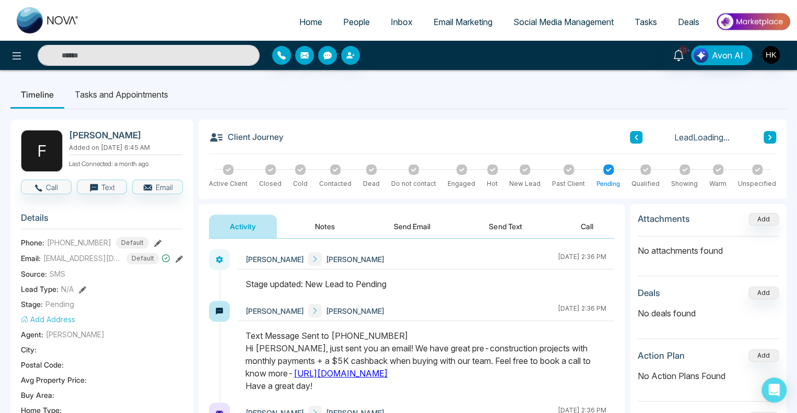
click at [770, 137] on icon at bounding box center [769, 137] width 3 height 5
click at [717, 169] on icon at bounding box center [718, 169] width 5 height 5
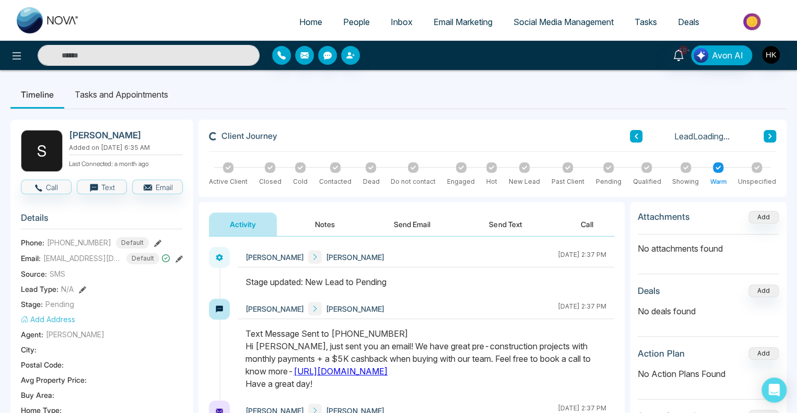
click at [333, 227] on button "Notes" at bounding box center [325, 225] width 62 height 24
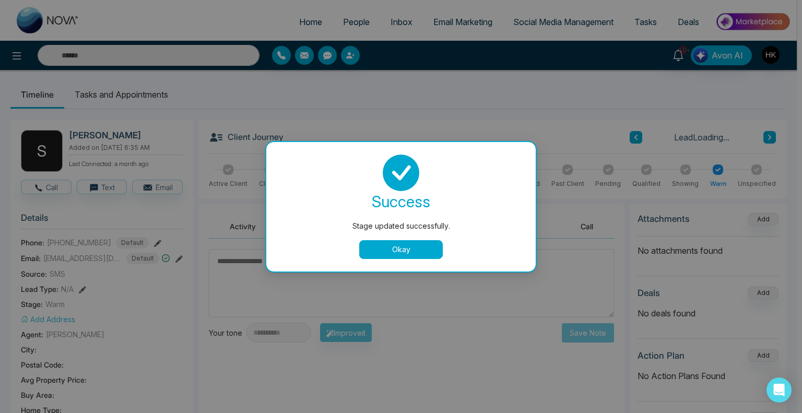
click at [425, 234] on div "success Stage updated successfully. Okay" at bounding box center [401, 207] width 244 height 104
click at [418, 248] on button "Okay" at bounding box center [401, 249] width 84 height 19
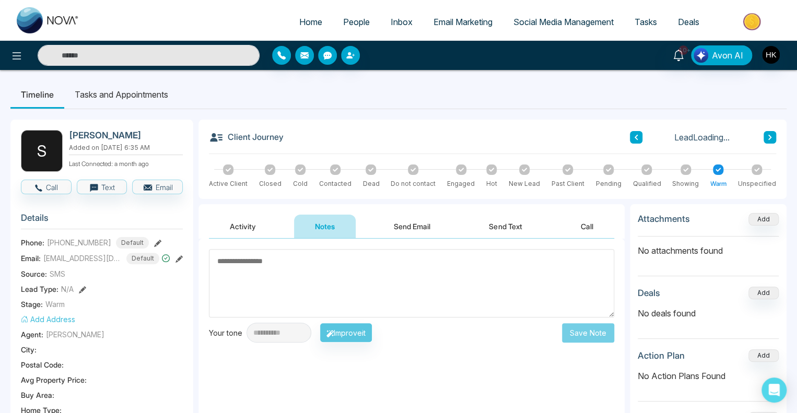
click at [324, 300] on textarea at bounding box center [411, 283] width 405 height 68
paste textarea "**********"
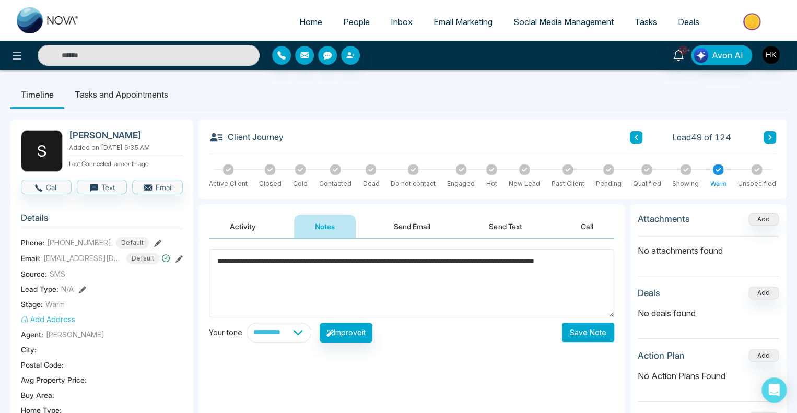
type textarea "**********"
click at [582, 336] on button "Save Note" at bounding box center [588, 332] width 52 height 19
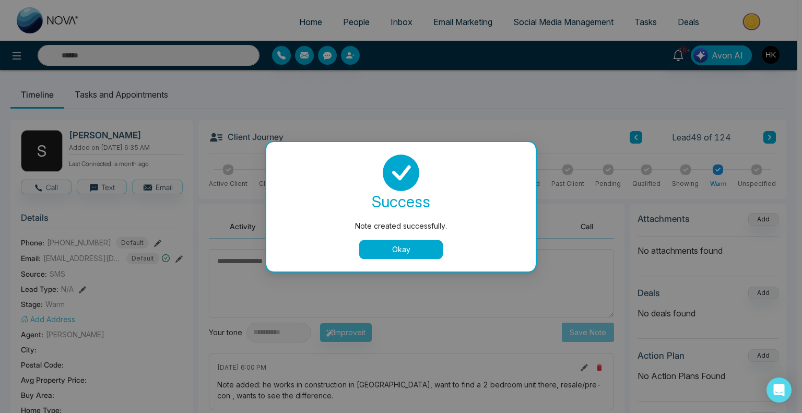
click at [416, 249] on button "Okay" at bounding box center [401, 249] width 84 height 19
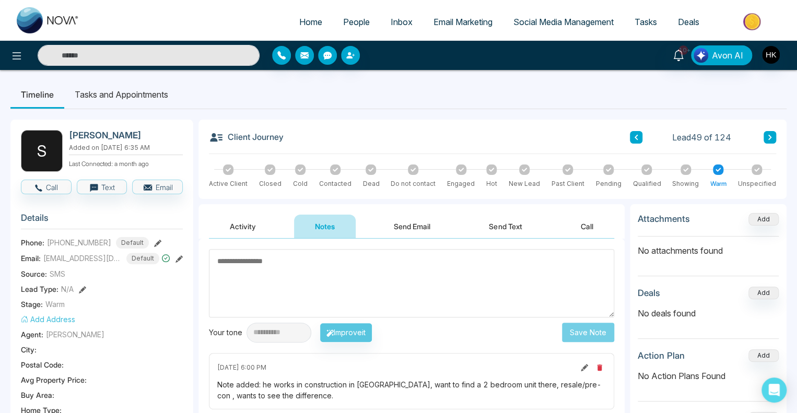
click at [771, 137] on icon at bounding box center [769, 137] width 5 height 6
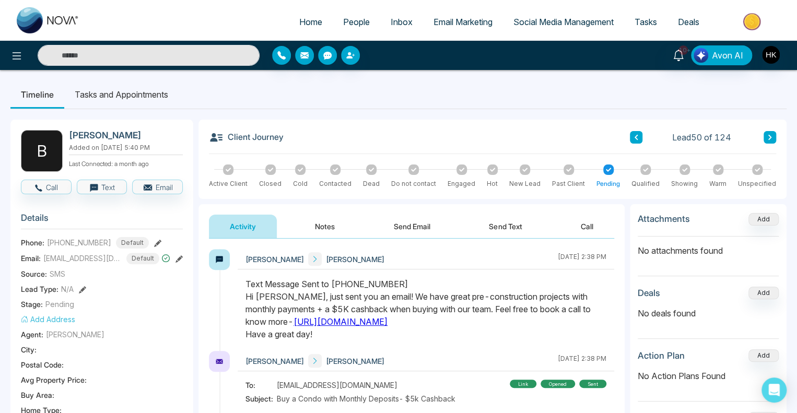
click at [369, 170] on icon at bounding box center [371, 169] width 5 height 5
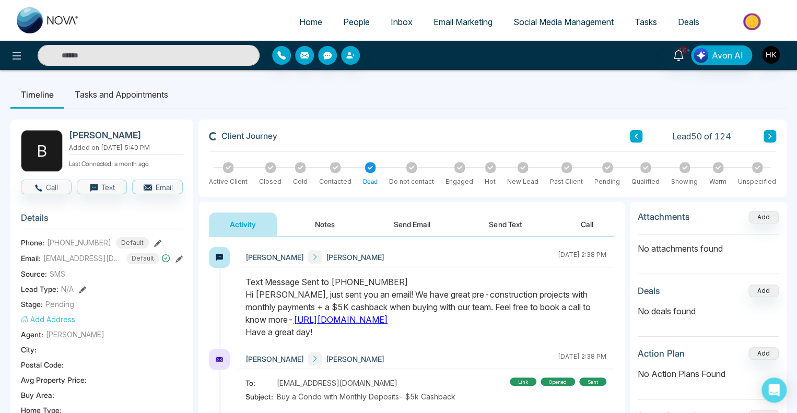
click at [337, 235] on button "Notes" at bounding box center [325, 225] width 62 height 24
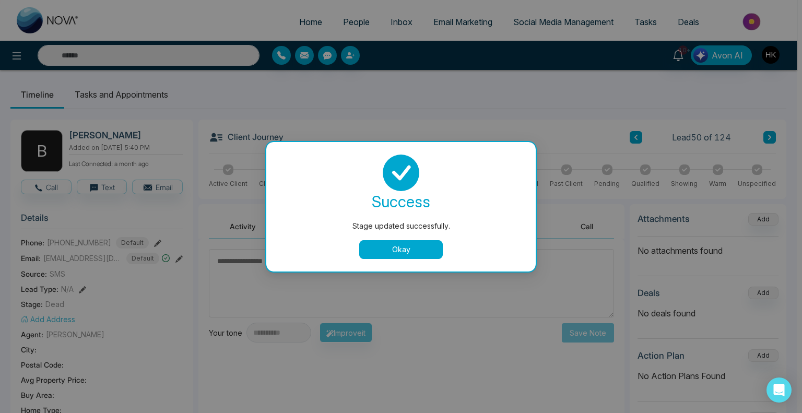
click at [310, 267] on div "Stage updated successfully. success Stage updated successfully. Okay" at bounding box center [401, 206] width 802 height 413
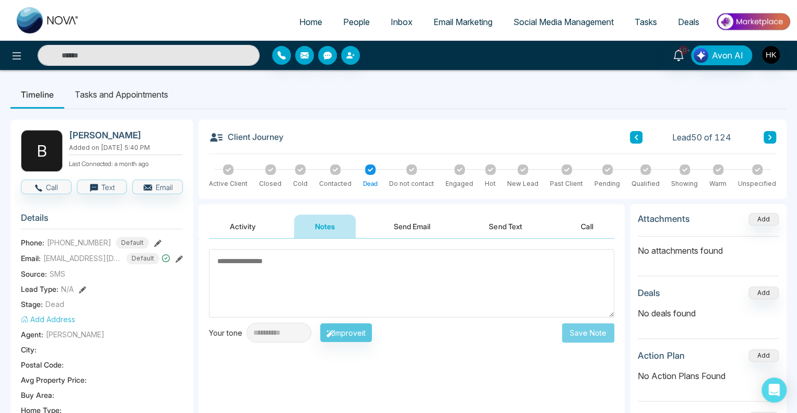
click at [290, 266] on textarea at bounding box center [411, 283] width 405 height 68
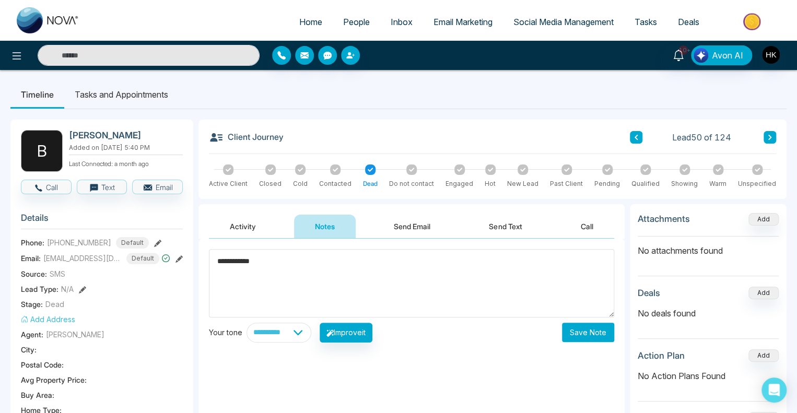
type textarea "**********"
click at [599, 327] on button "Save Note" at bounding box center [588, 332] width 52 height 19
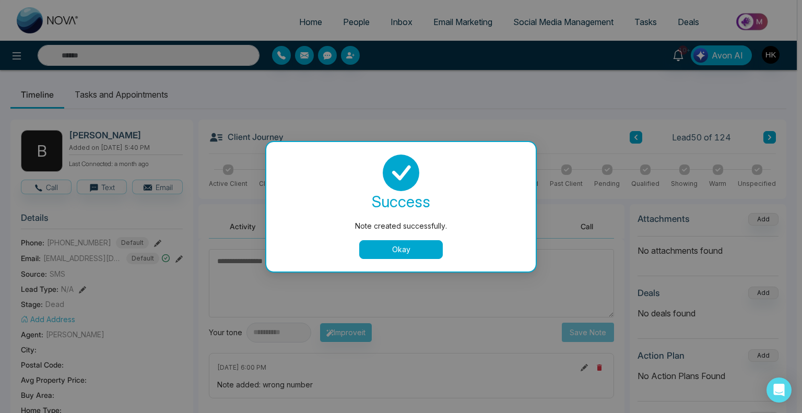
click at [406, 246] on button "Okay" at bounding box center [401, 249] width 84 height 19
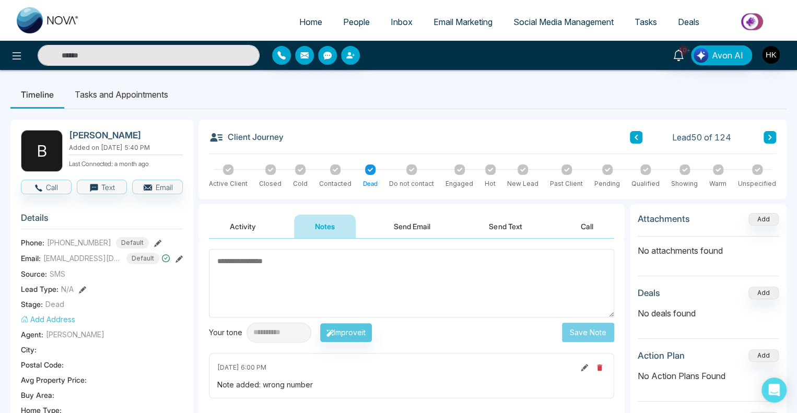
click at [333, 24] on link "People" at bounding box center [357, 22] width 48 height 20
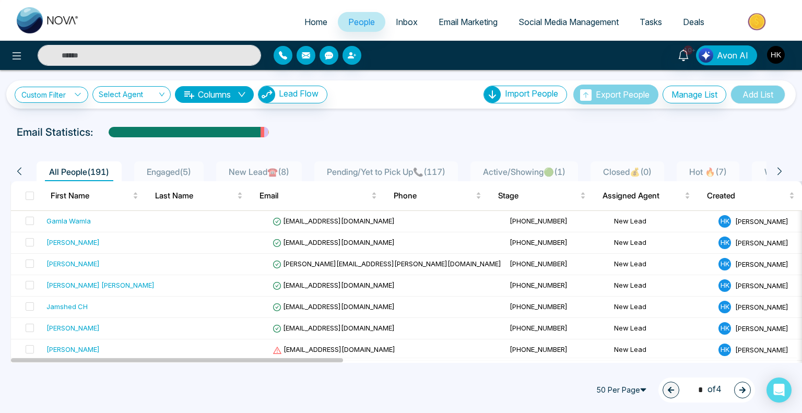
click at [351, 24] on span "People" at bounding box center [361, 22] width 27 height 10
click at [295, 392] on div "50 Per Page 1 * of 4" at bounding box center [401, 390] width 802 height 46
click at [268, 171] on span "New Lead☎️ ( 8 )" at bounding box center [259, 172] width 69 height 10
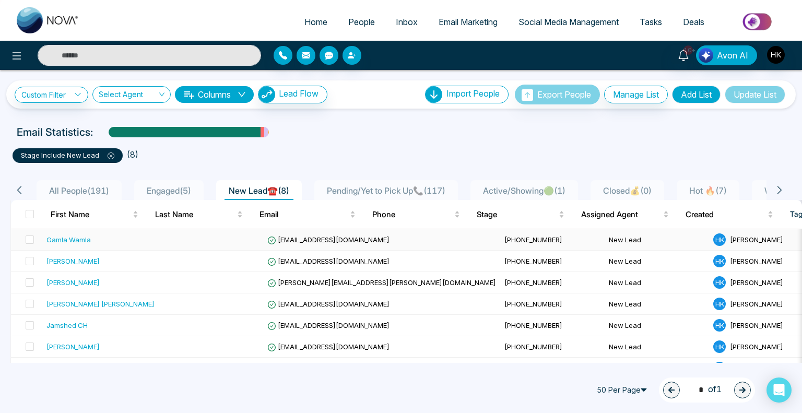
click at [78, 238] on div "Gamla Wamla" at bounding box center [68, 240] width 44 height 10
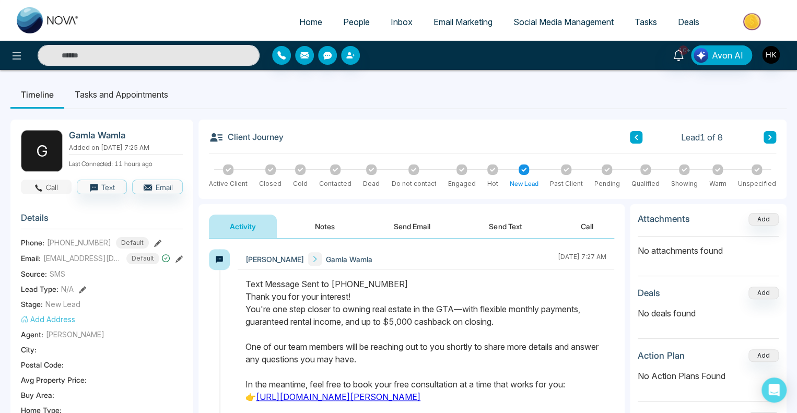
click at [29, 183] on button "Call" at bounding box center [46, 187] width 51 height 15
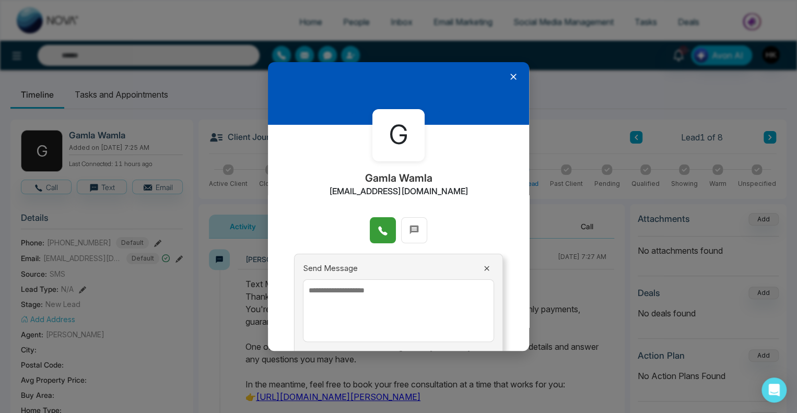
click at [378, 229] on icon at bounding box center [382, 231] width 9 height 9
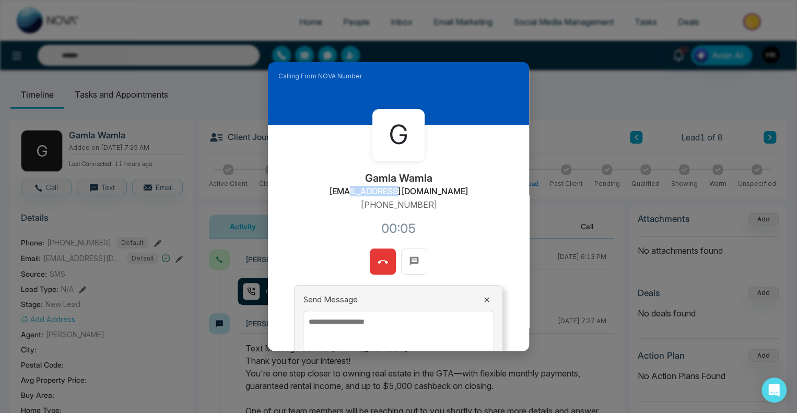
drag, startPoint x: 359, startPoint y: 189, endPoint x: 405, endPoint y: 188, distance: 46.5
click at [405, 188] on h2 "[EMAIL_ADDRESS][DOMAIN_NAME]" at bounding box center [398, 191] width 139 height 10
click at [378, 204] on p "[PHONE_NUMBER]" at bounding box center [398, 204] width 77 height 13
click at [381, 259] on icon at bounding box center [383, 262] width 10 height 10
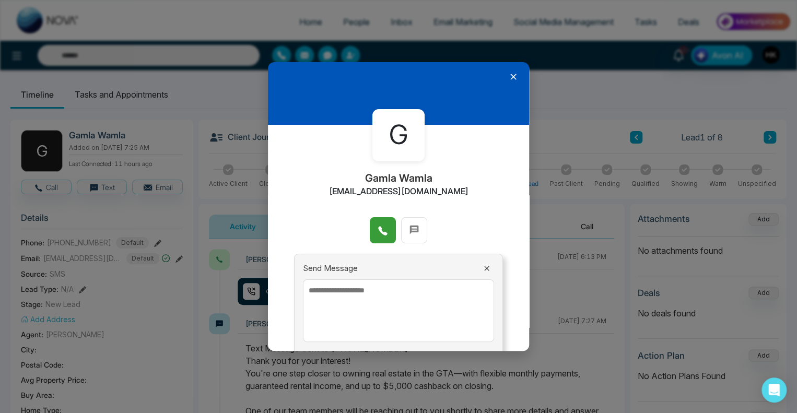
click at [510, 79] on icon at bounding box center [513, 77] width 6 height 6
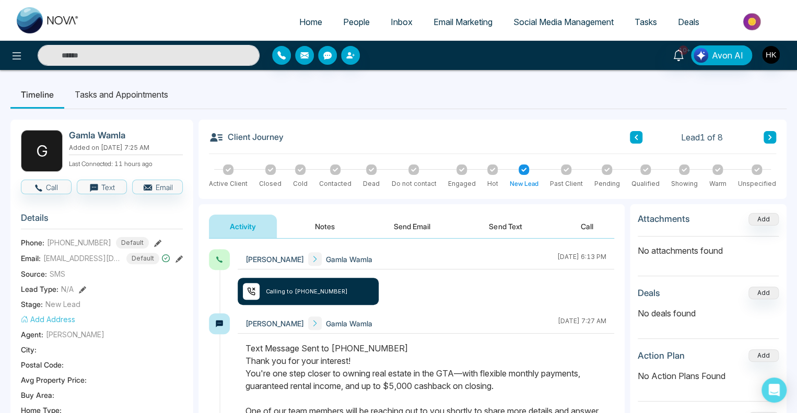
click at [769, 139] on icon at bounding box center [769, 137] width 5 height 6
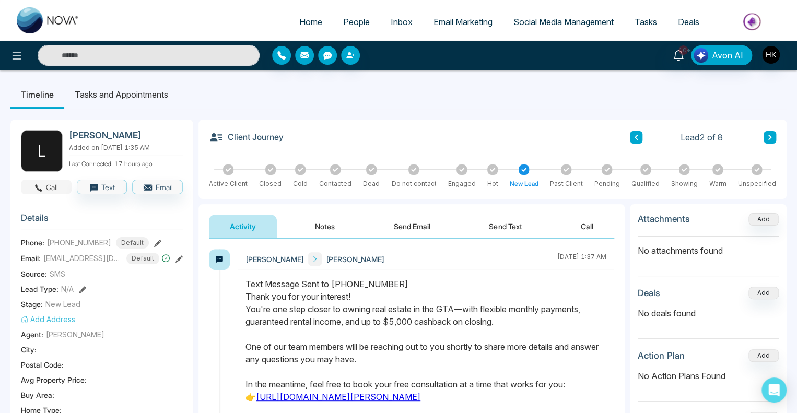
click at [44, 190] on button "Call" at bounding box center [46, 187] width 51 height 15
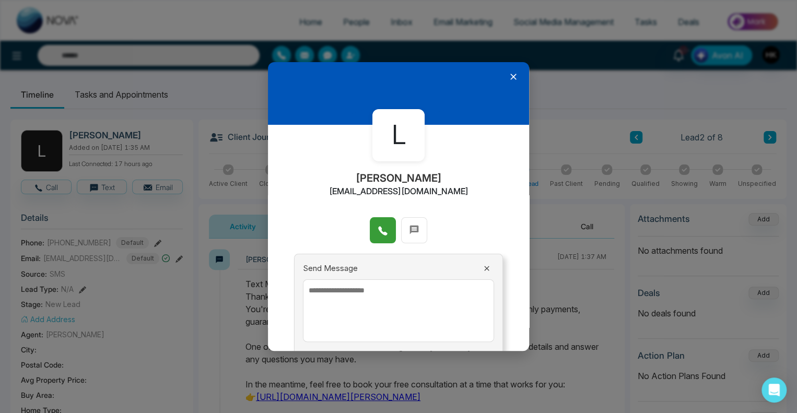
click at [382, 232] on icon at bounding box center [382, 231] width 9 height 9
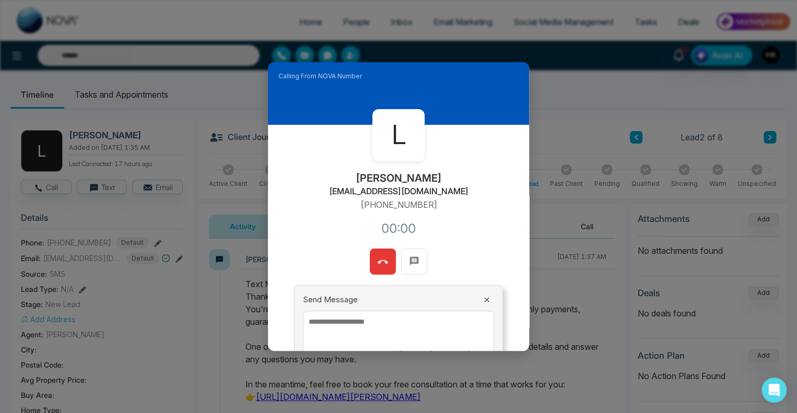
click at [370, 325] on textarea at bounding box center [398, 342] width 191 height 63
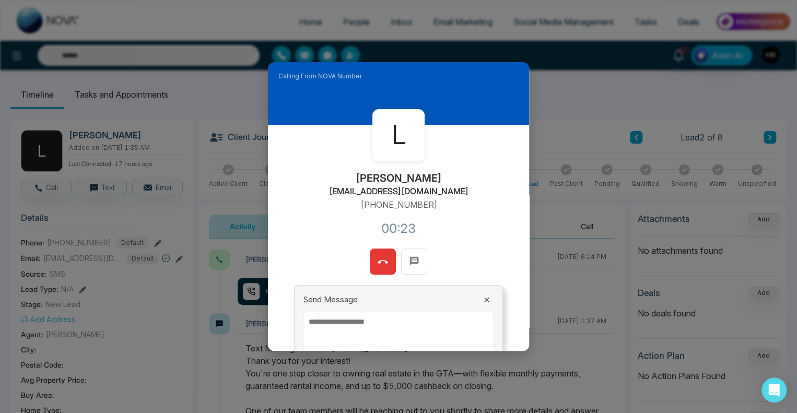
click at [376, 262] on button at bounding box center [383, 262] width 26 height 26
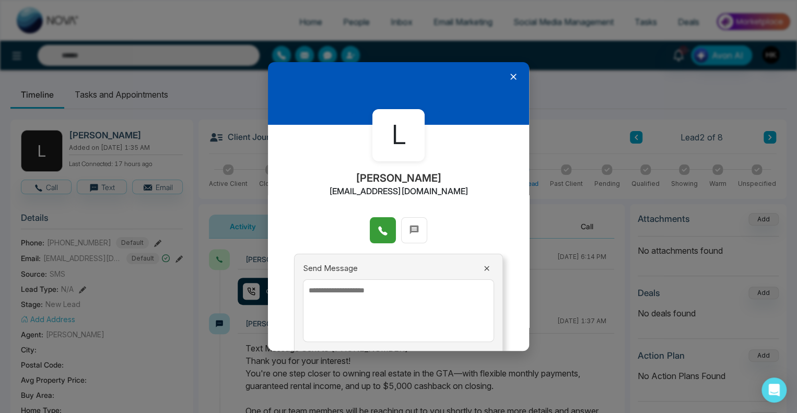
click at [508, 75] on icon at bounding box center [513, 77] width 10 height 10
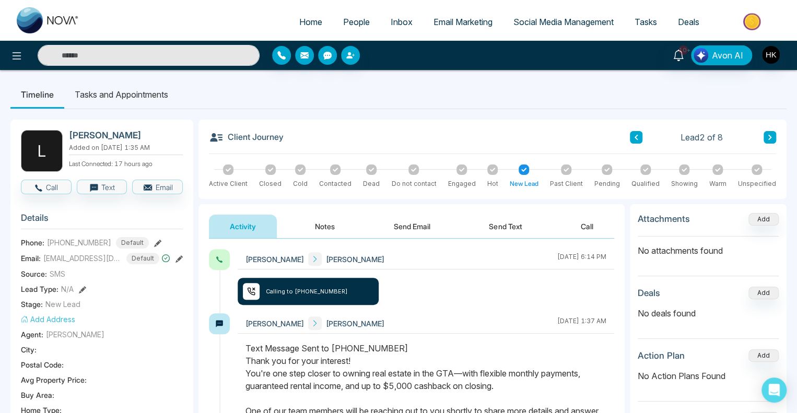
click at [769, 135] on icon at bounding box center [769, 137] width 3 height 5
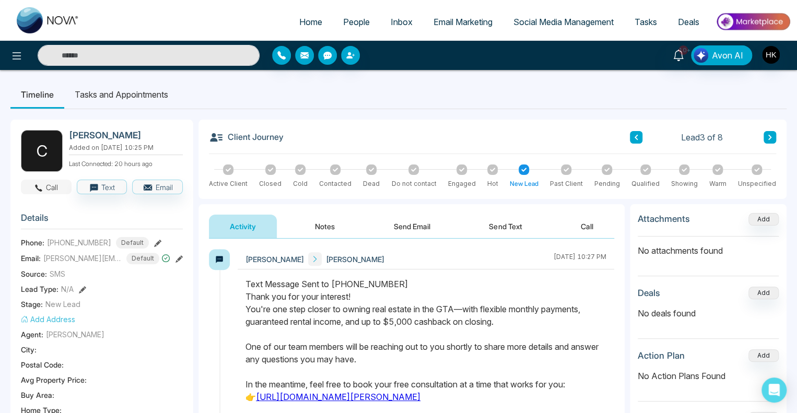
click at [55, 185] on button "Call" at bounding box center [46, 187] width 51 height 15
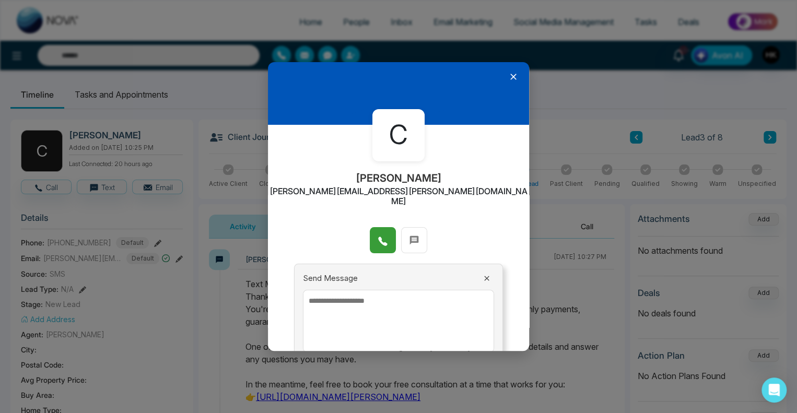
click at [378, 236] on icon at bounding box center [383, 241] width 10 height 10
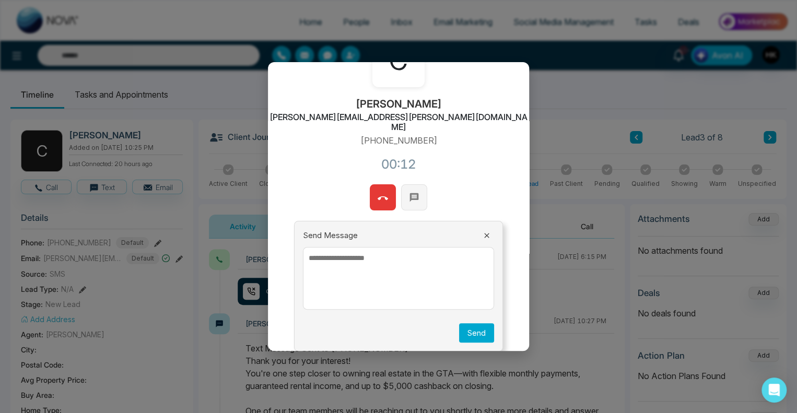
click at [403, 184] on button at bounding box center [414, 197] width 26 height 26
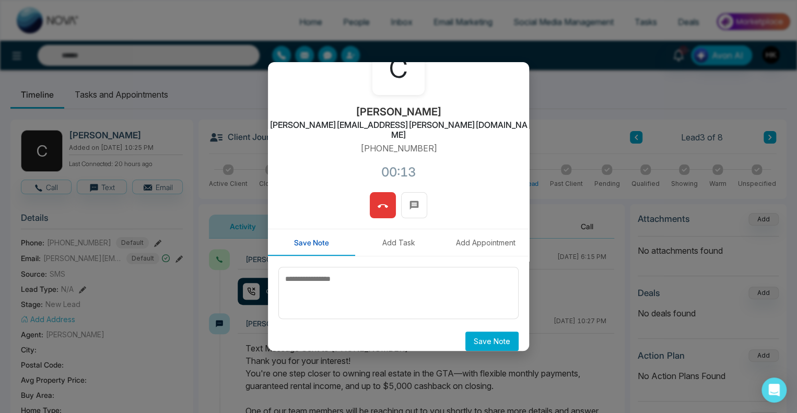
click at [427, 192] on div at bounding box center [398, 210] width 261 height 37
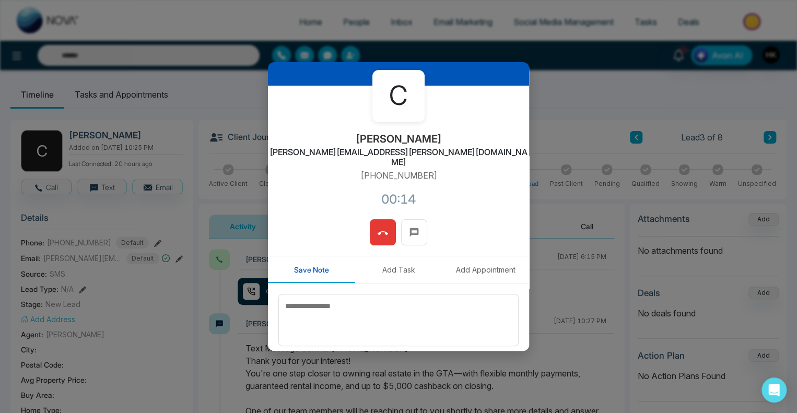
scroll to position [0, 0]
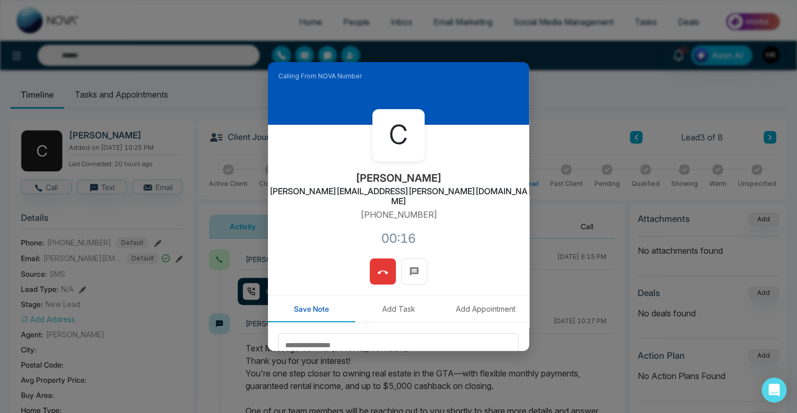
click at [382, 267] on icon at bounding box center [383, 272] width 10 height 10
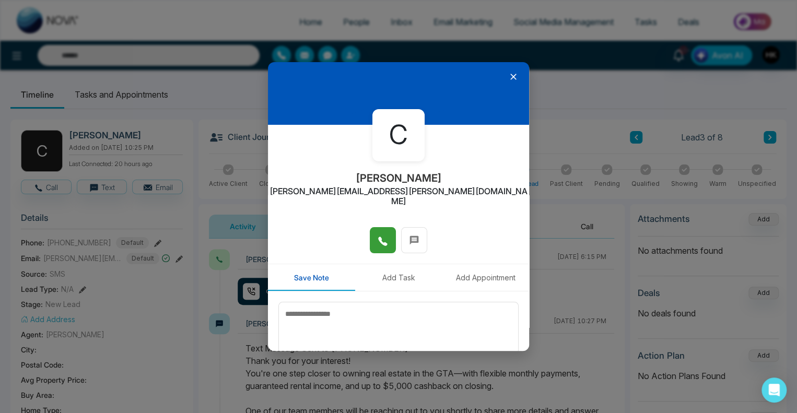
click at [508, 78] on icon at bounding box center [513, 77] width 10 height 10
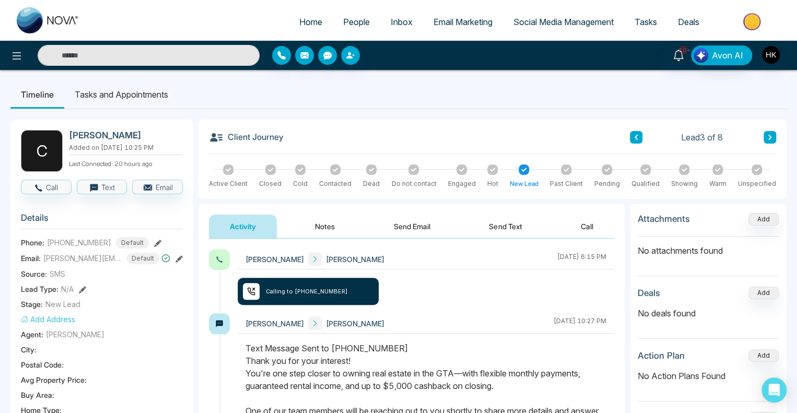
click at [769, 138] on icon at bounding box center [769, 137] width 3 height 5
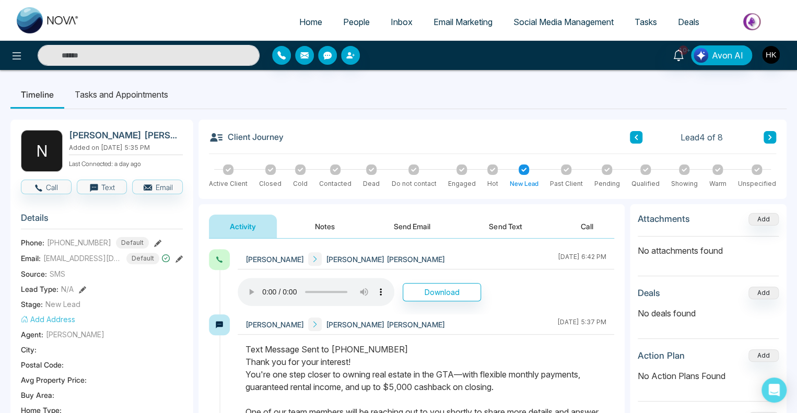
click at [324, 220] on button "Notes" at bounding box center [325, 227] width 62 height 24
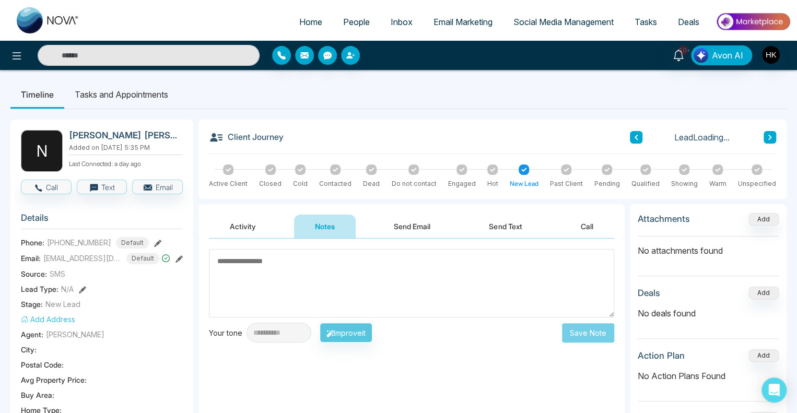
click at [256, 225] on button "Activity" at bounding box center [243, 227] width 68 height 24
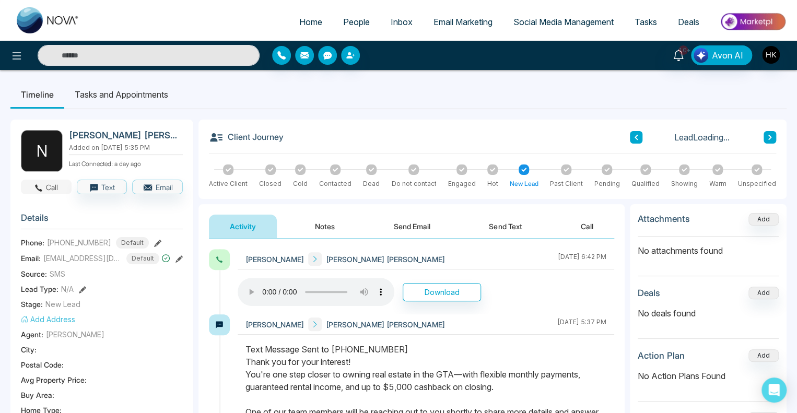
click at [42, 189] on icon "button" at bounding box center [38, 187] width 9 height 9
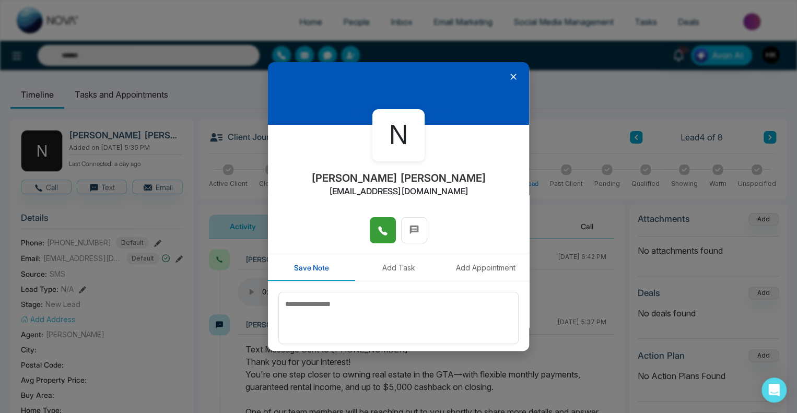
click at [382, 232] on icon at bounding box center [382, 231] width 9 height 9
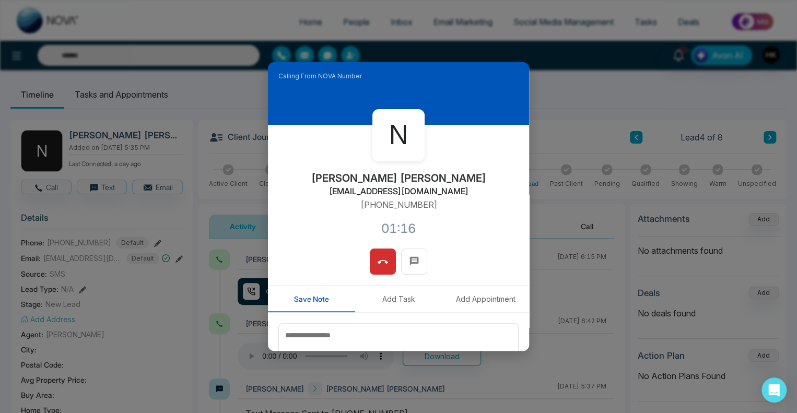
click at [379, 256] on span at bounding box center [383, 262] width 10 height 16
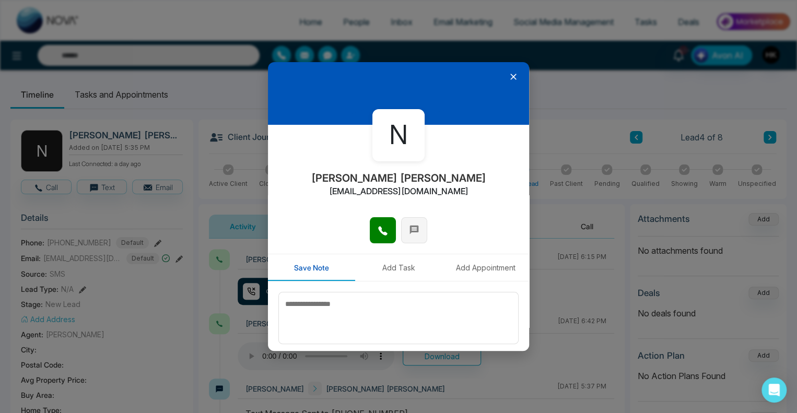
click at [418, 235] on button at bounding box center [414, 230] width 26 height 26
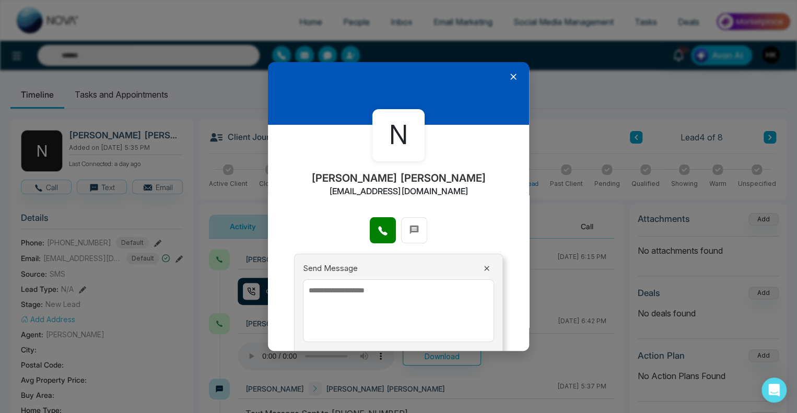
click at [370, 314] on textarea at bounding box center [398, 310] width 191 height 63
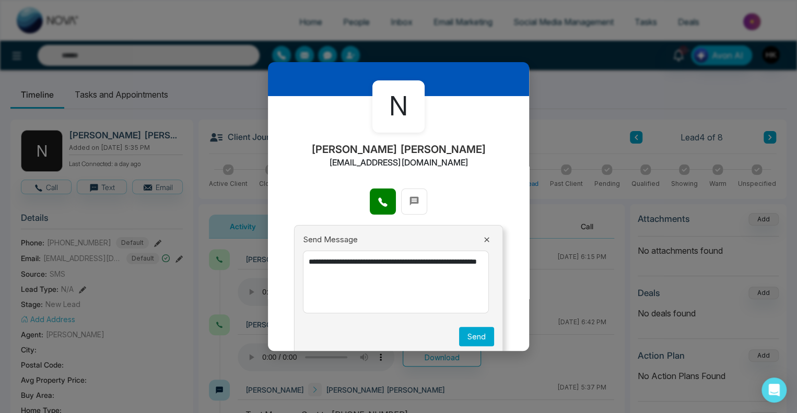
scroll to position [43, 0]
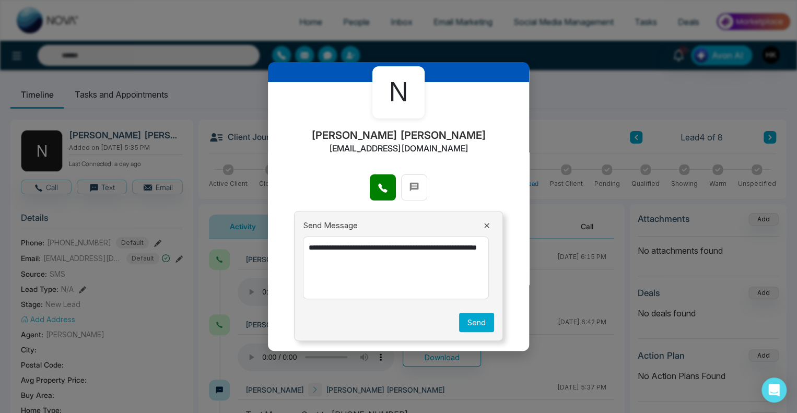
type textarea "**********"
click at [476, 321] on button "Send" at bounding box center [476, 322] width 35 height 19
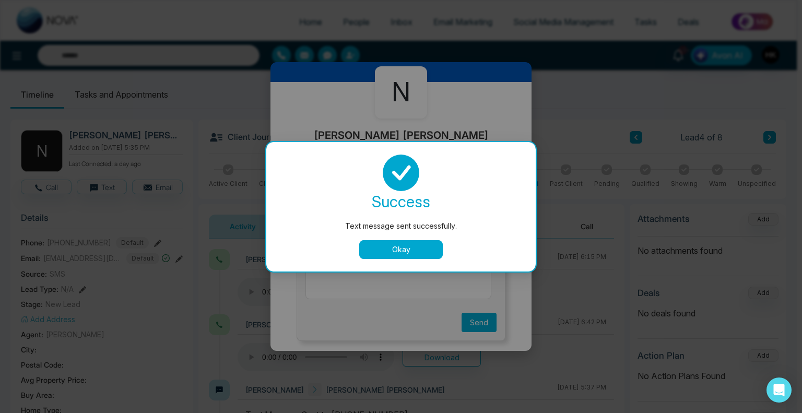
click at [399, 251] on button "Okay" at bounding box center [401, 249] width 84 height 19
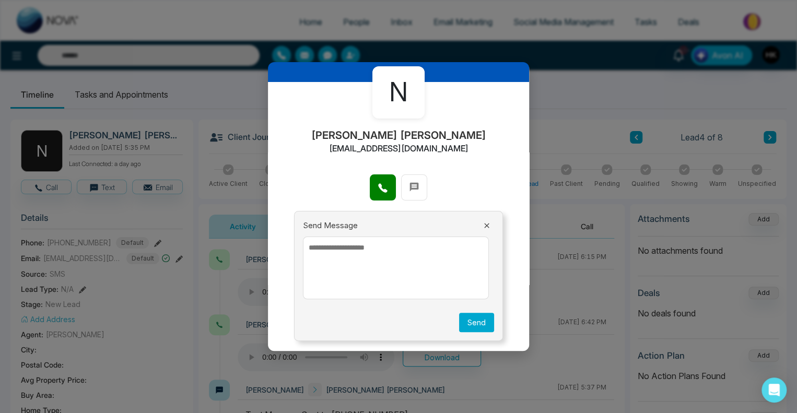
scroll to position [0, 0]
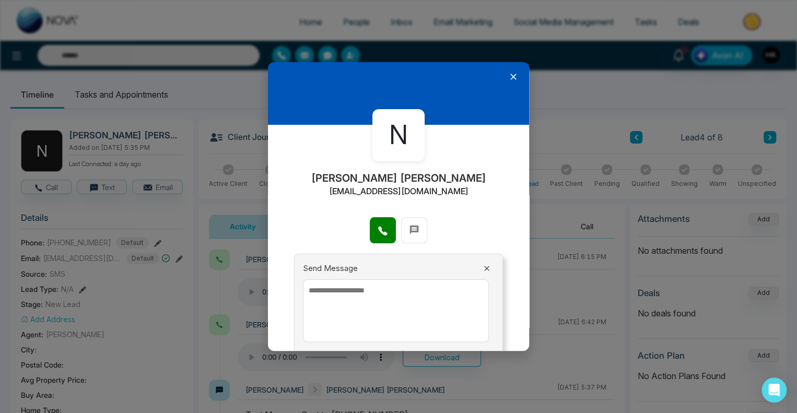
click at [510, 76] on icon at bounding box center [513, 77] width 6 height 6
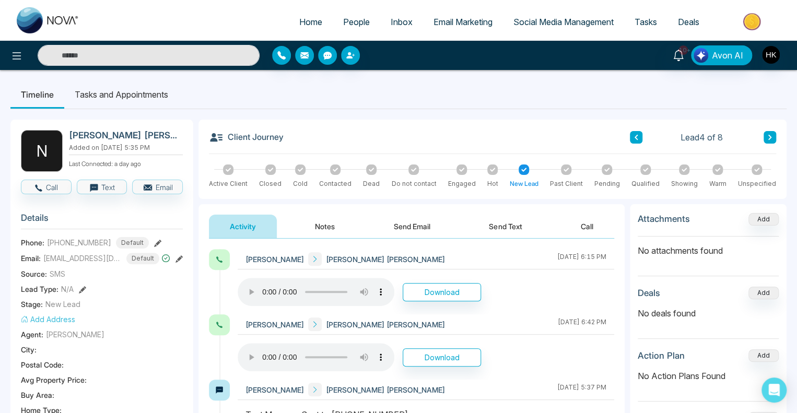
click at [302, 169] on div at bounding box center [300, 170] width 10 height 10
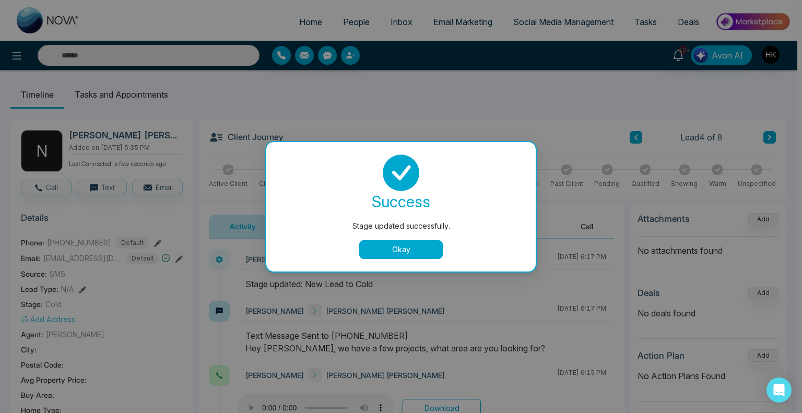
click at [386, 240] on div "success Stage updated successfully. Okay" at bounding box center [401, 207] width 244 height 104
click at [394, 253] on button "Okay" at bounding box center [401, 249] width 84 height 19
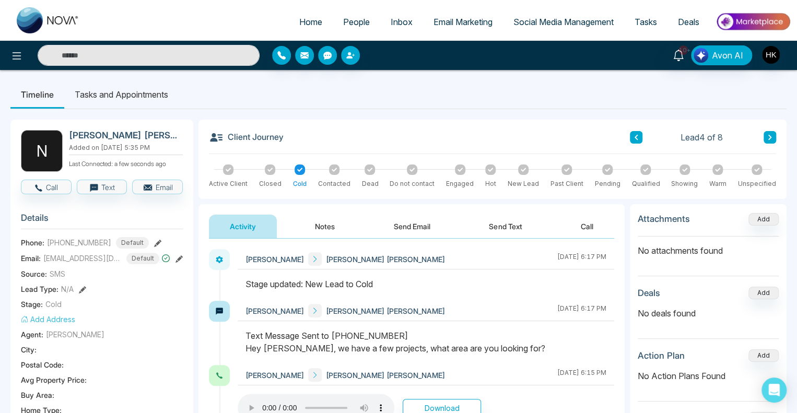
click at [332, 227] on button "Notes" at bounding box center [325, 227] width 62 height 24
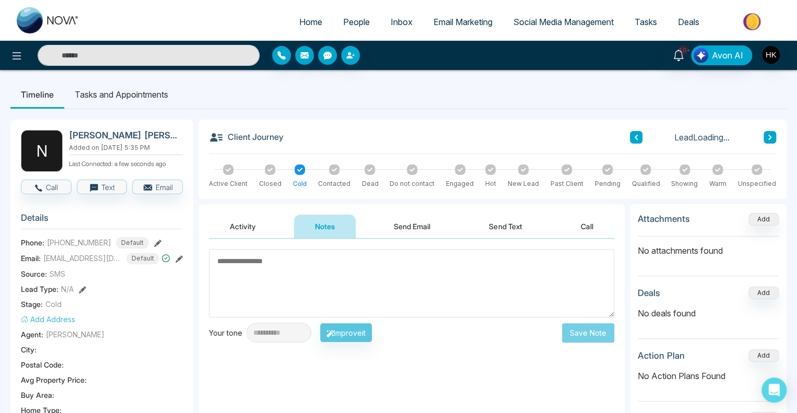
click at [321, 266] on textarea at bounding box center [411, 283] width 405 height 68
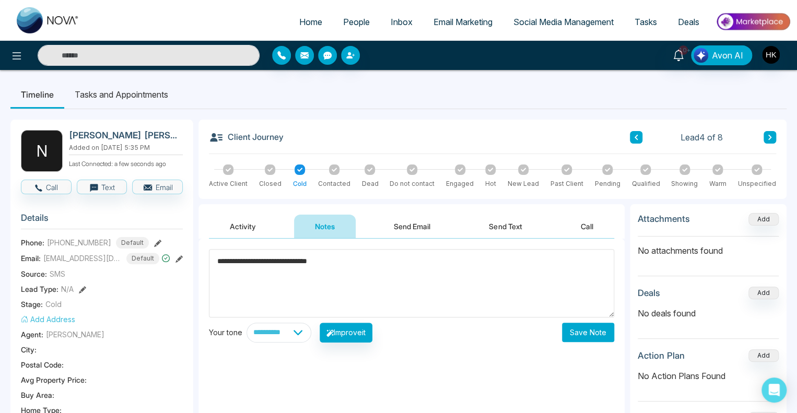
type textarea "**********"
click at [597, 333] on button "Save Note" at bounding box center [588, 332] width 52 height 19
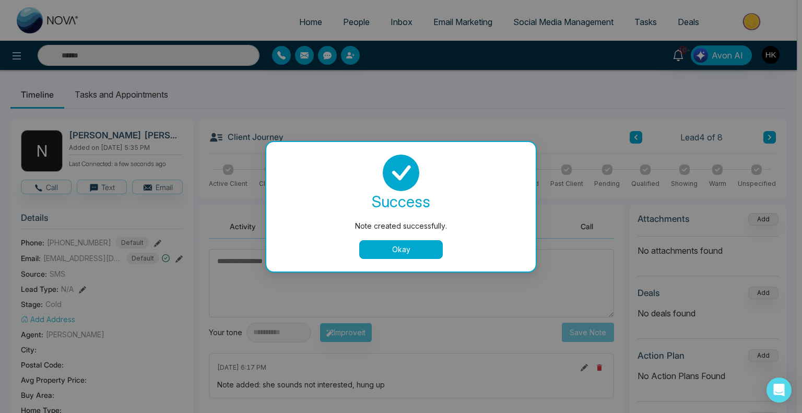
click at [391, 248] on button "Okay" at bounding box center [401, 249] width 84 height 19
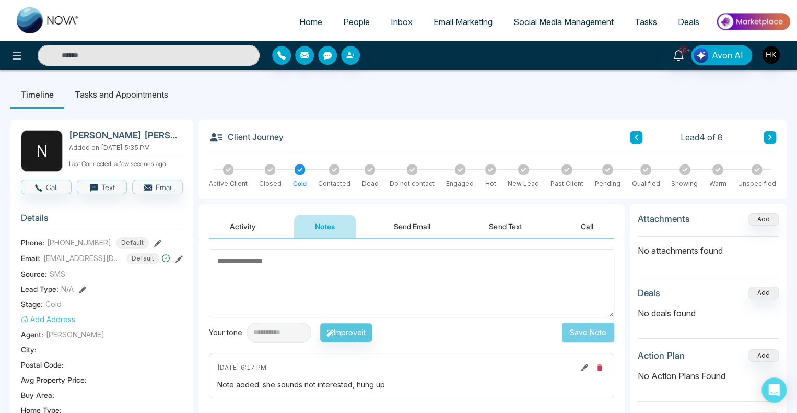
click at [767, 140] on icon at bounding box center [769, 137] width 5 height 6
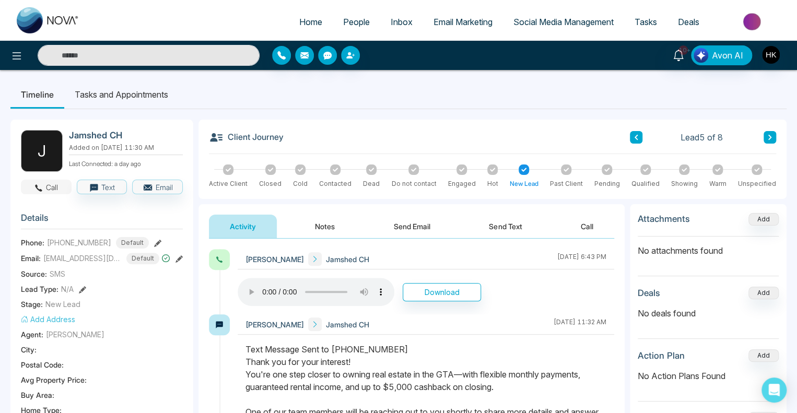
click at [44, 194] on button "Call" at bounding box center [46, 187] width 51 height 15
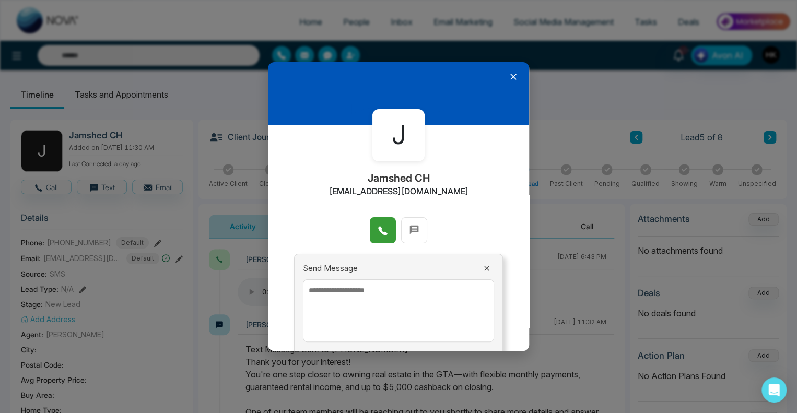
click at [380, 229] on icon at bounding box center [383, 231] width 10 height 10
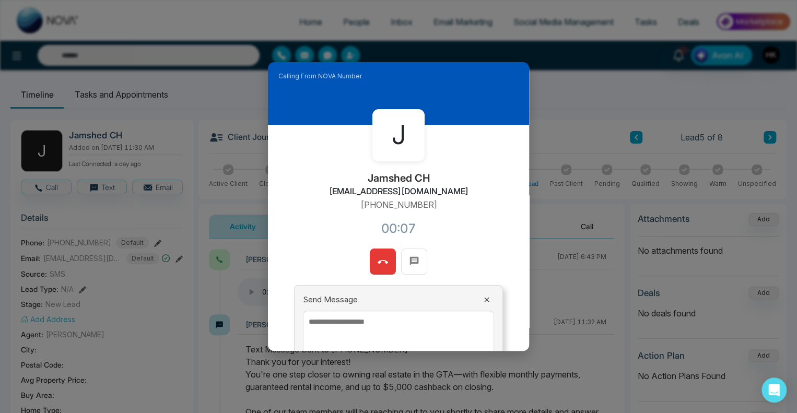
click at [380, 261] on icon at bounding box center [383, 262] width 10 height 10
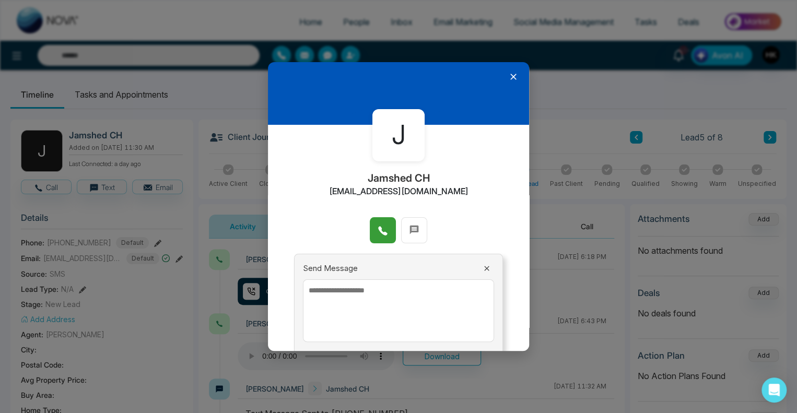
click at [508, 75] on icon at bounding box center [513, 77] width 10 height 10
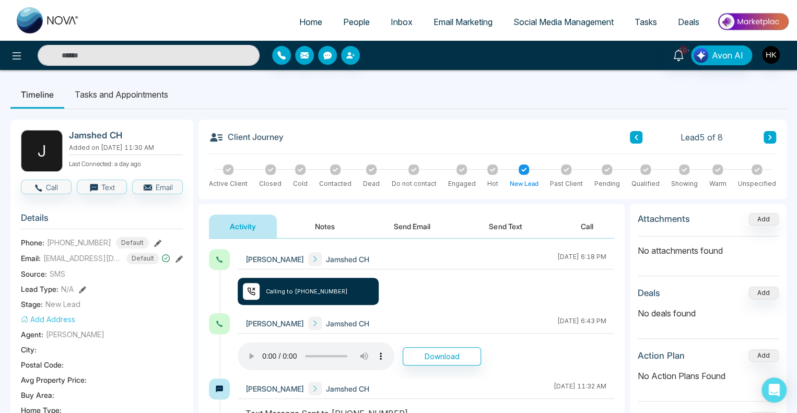
click at [485, 229] on button "Send Text" at bounding box center [505, 227] width 75 height 24
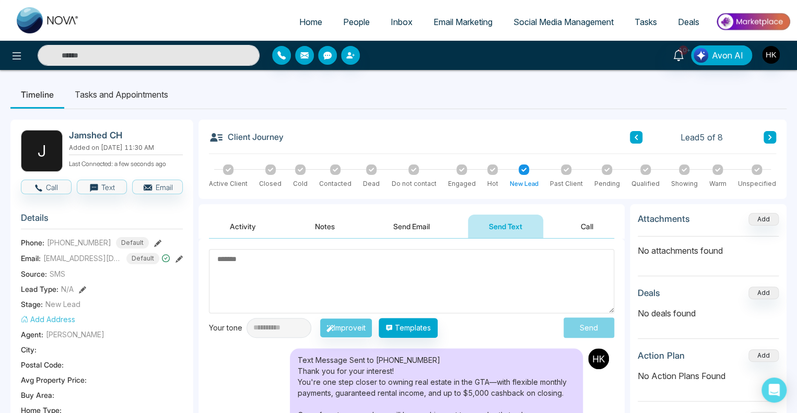
click at [376, 283] on textarea at bounding box center [411, 281] width 405 height 64
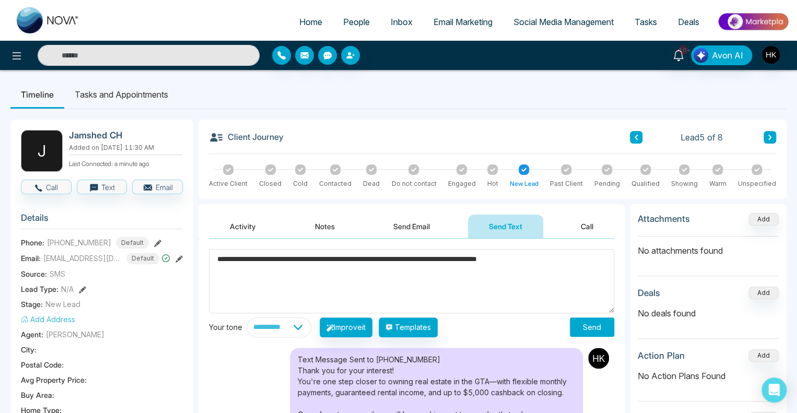
click at [429, 282] on textarea "**********" at bounding box center [411, 281] width 405 height 64
click at [558, 265] on textarea "**********" at bounding box center [411, 281] width 405 height 64
click at [585, 259] on textarea "**********" at bounding box center [411, 281] width 405 height 64
click at [575, 249] on textarea "**********" at bounding box center [411, 281] width 405 height 64
type textarea "**********"
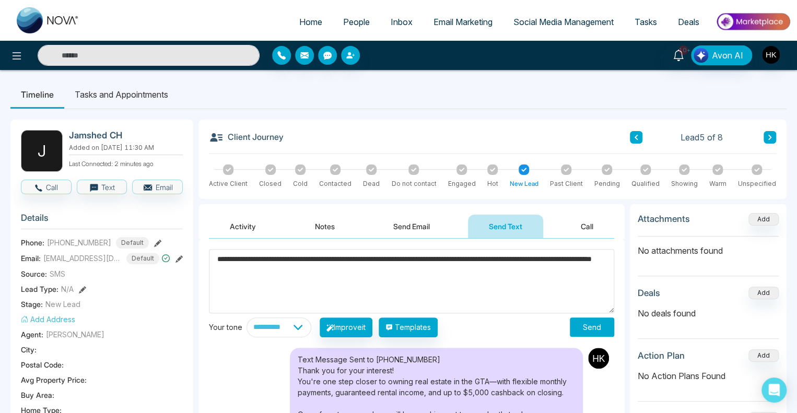
click at [608, 328] on button "Send" at bounding box center [592, 327] width 44 height 19
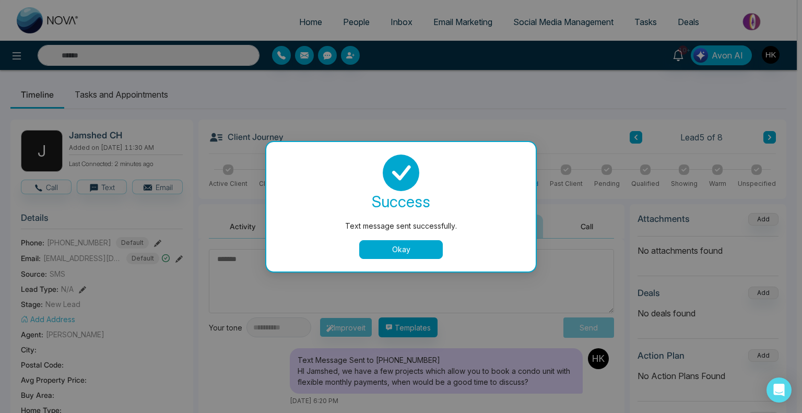
click at [391, 251] on button "Okay" at bounding box center [401, 249] width 84 height 19
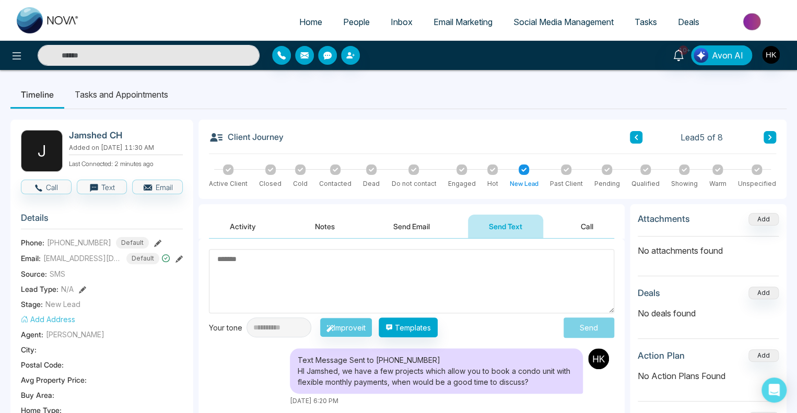
click at [768, 135] on icon at bounding box center [769, 137] width 3 height 5
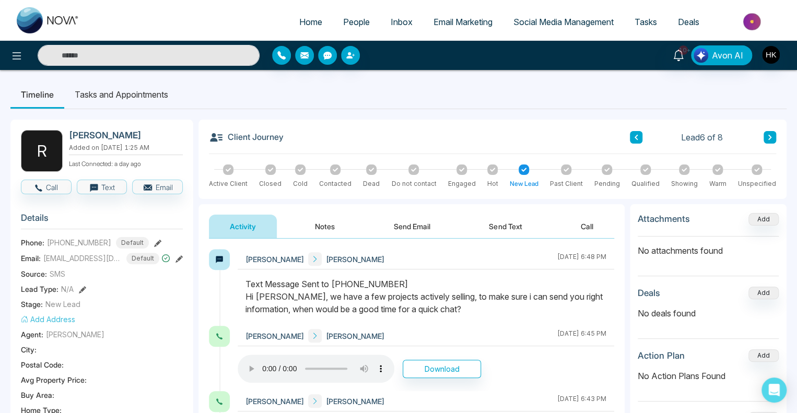
drag, startPoint x: 300, startPoint y: 296, endPoint x: 491, endPoint y: 314, distance: 192.6
click at [491, 314] on div "Text Message Sent to [PHONE_NUMBER] Hi [PERSON_NAME], we have a few projects ac…" at bounding box center [425, 297] width 361 height 38
drag, startPoint x: 493, startPoint y: 308, endPoint x: 226, endPoint y: 300, distance: 267.5
click at [226, 300] on div "[PERSON_NAME] [PERSON_NAME] [DATE] 6:48 PM" at bounding box center [411, 287] width 405 height 77
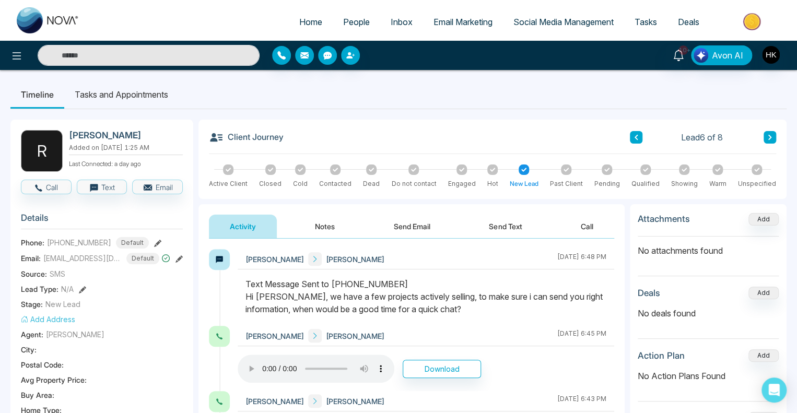
click at [361, 309] on div "Text Message Sent to [PHONE_NUMBER] Hi [PERSON_NAME], we have a few projects ac…" at bounding box center [425, 297] width 361 height 38
click at [37, 180] on button "Call" at bounding box center [46, 187] width 51 height 15
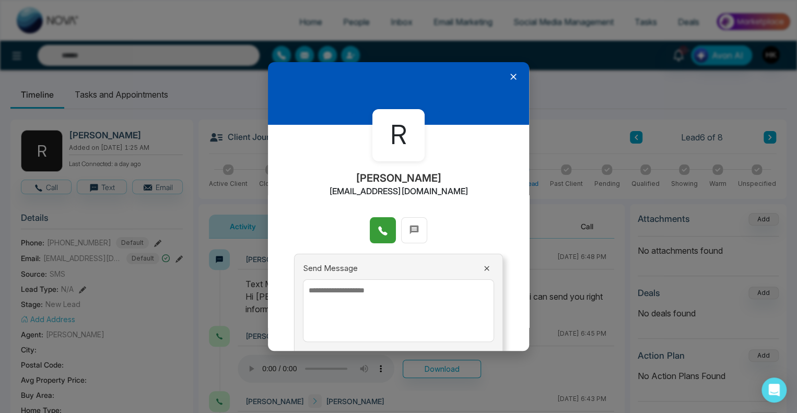
click at [379, 229] on icon at bounding box center [382, 231] width 9 height 9
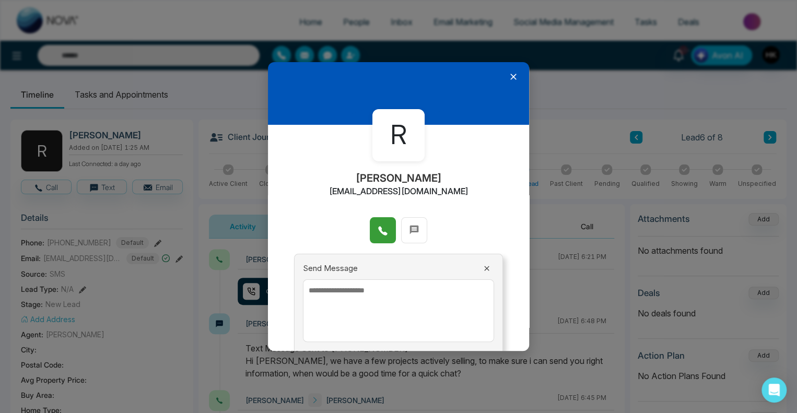
click at [508, 75] on icon at bounding box center [513, 77] width 10 height 10
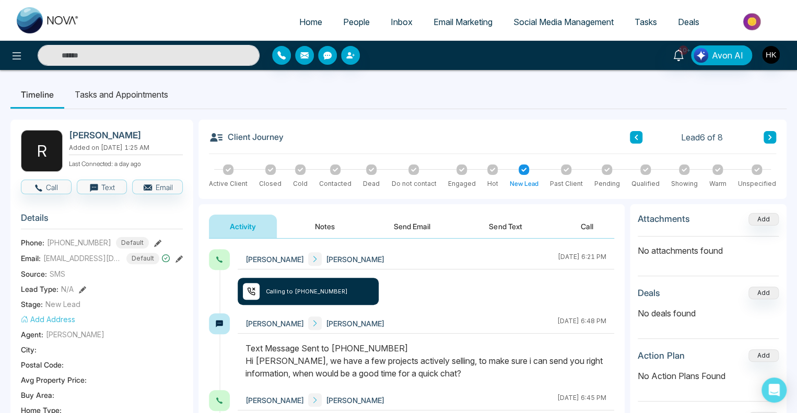
click at [328, 228] on button "Notes" at bounding box center [325, 227] width 62 height 24
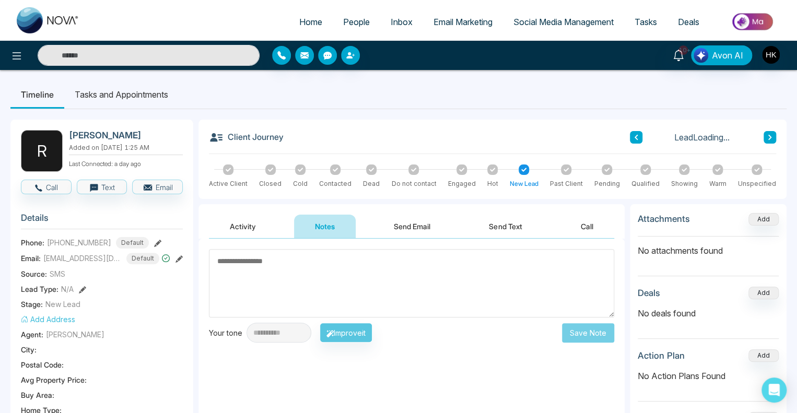
click at [315, 288] on textarea at bounding box center [411, 283] width 405 height 68
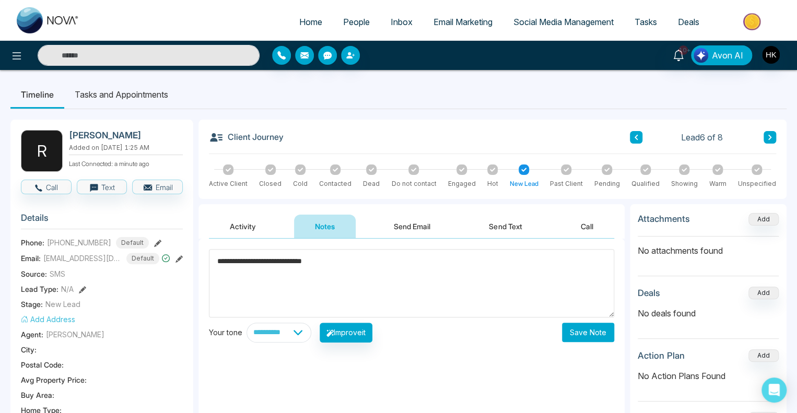
type textarea "**********"
click at [585, 331] on button "Save Note" at bounding box center [588, 332] width 52 height 19
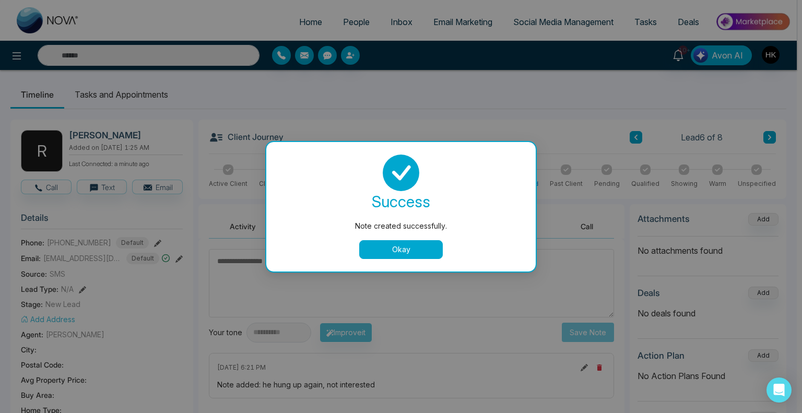
click at [374, 251] on button "Okay" at bounding box center [401, 249] width 84 height 19
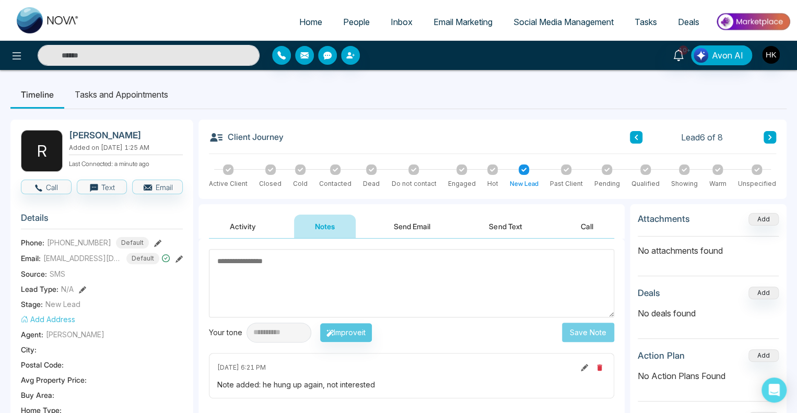
click at [370, 167] on icon at bounding box center [371, 169] width 5 height 5
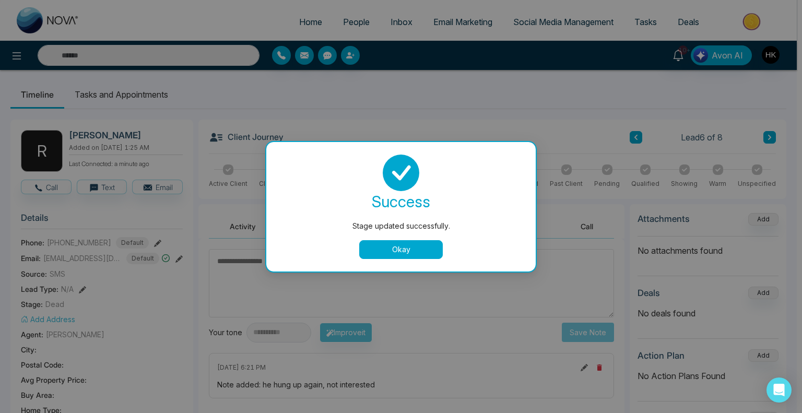
click at [380, 246] on button "Okay" at bounding box center [401, 249] width 84 height 19
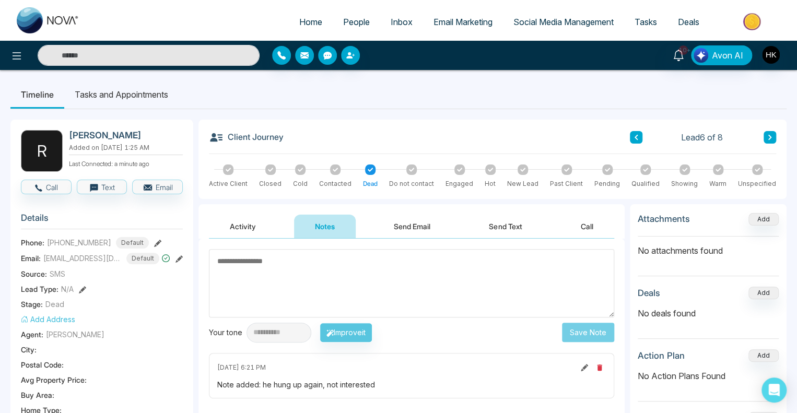
click at [766, 138] on button at bounding box center [770, 137] width 13 height 13
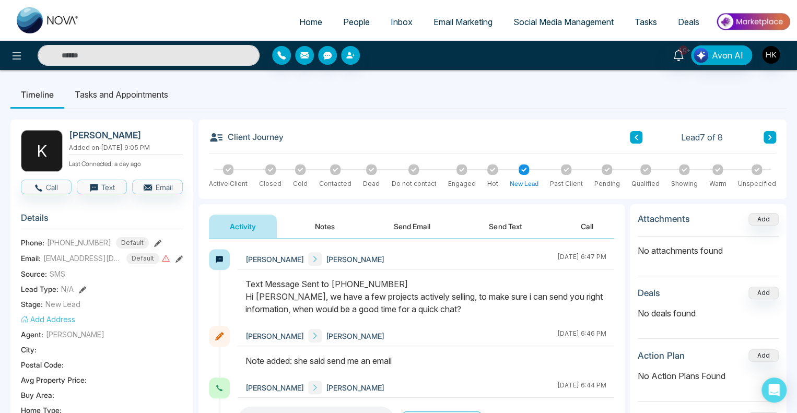
drag, startPoint x: 299, startPoint y: 294, endPoint x: 534, endPoint y: 312, distance: 236.2
click at [534, 312] on div "Text Message Sent to [PHONE_NUMBER] Hi [PERSON_NAME], we have a few projects ac…" at bounding box center [425, 297] width 361 height 38
click at [534, 311] on div "Text Message Sent to [PHONE_NUMBER] Hi [PERSON_NAME], we have a few projects ac…" at bounding box center [425, 297] width 361 height 38
click at [58, 186] on button "Call" at bounding box center [46, 187] width 51 height 15
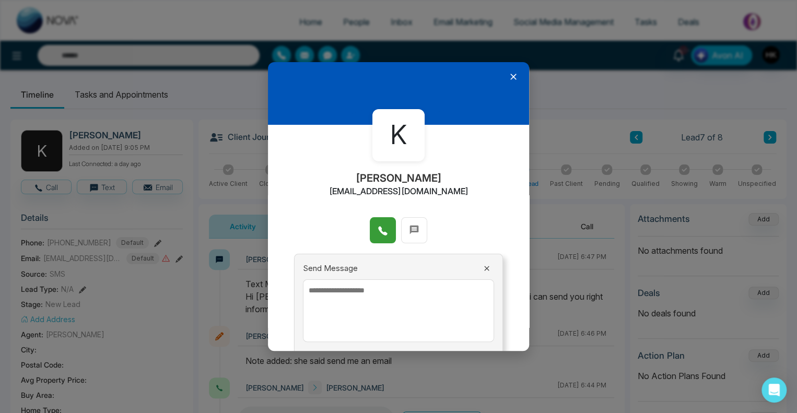
click at [378, 233] on icon at bounding box center [383, 231] width 10 height 10
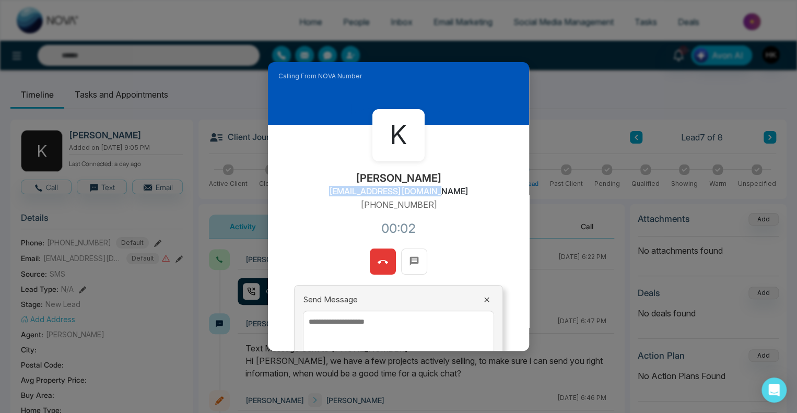
drag, startPoint x: 446, startPoint y: 189, endPoint x: 324, endPoint y: 191, distance: 121.7
click at [324, 191] on div "K [PERSON_NAME] [EMAIL_ADDRESS][DOMAIN_NAME] [PHONE_NUMBER]:02" at bounding box center [398, 187] width 261 height 124
click at [471, 191] on div "K [PERSON_NAME] [EMAIL_ADDRESS][DOMAIN_NAME] [PHONE_NUMBER]:02" at bounding box center [398, 187] width 261 height 124
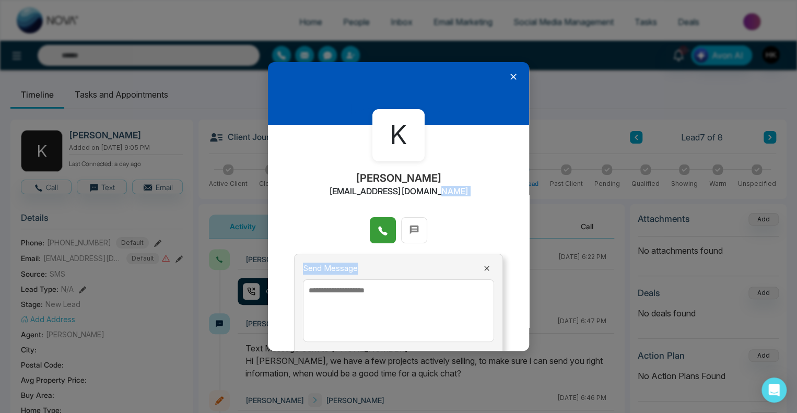
drag, startPoint x: 380, startPoint y: 260, endPoint x: 451, endPoint y: 200, distance: 93.1
click at [451, 207] on div "K [PERSON_NAME] [EMAIL_ADDRESS][DOMAIN_NAME] Send Message Send" at bounding box center [398, 206] width 261 height 289
click at [510, 77] on icon at bounding box center [513, 77] width 6 height 6
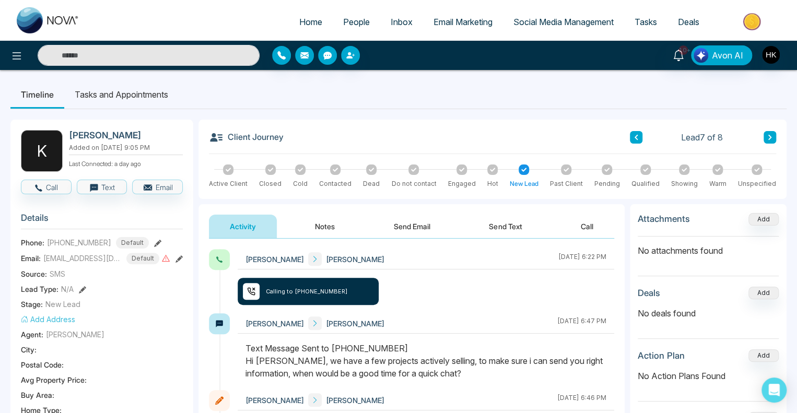
click at [335, 227] on button "Notes" at bounding box center [325, 227] width 62 height 24
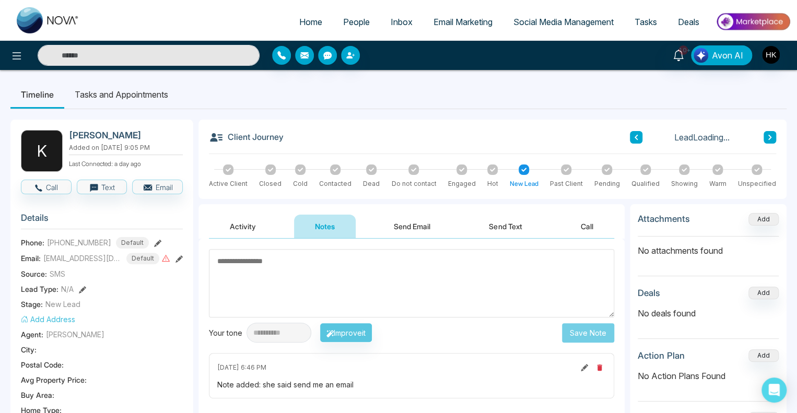
click at [353, 263] on textarea at bounding box center [411, 283] width 405 height 68
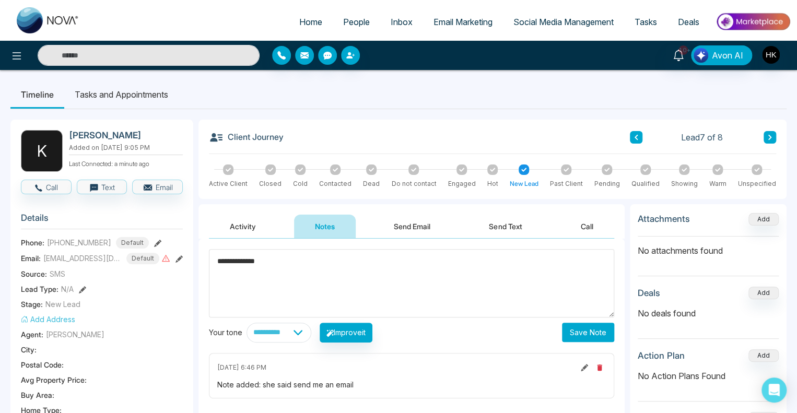
type textarea "**********"
click at [589, 321] on div "**********" at bounding box center [411, 295] width 405 height 93
click at [589, 333] on button "Save Note" at bounding box center [588, 332] width 52 height 19
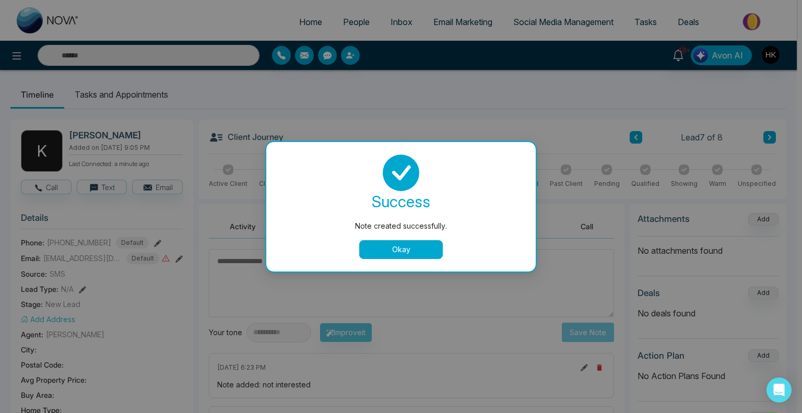
click at [408, 252] on button "Okay" at bounding box center [401, 249] width 84 height 19
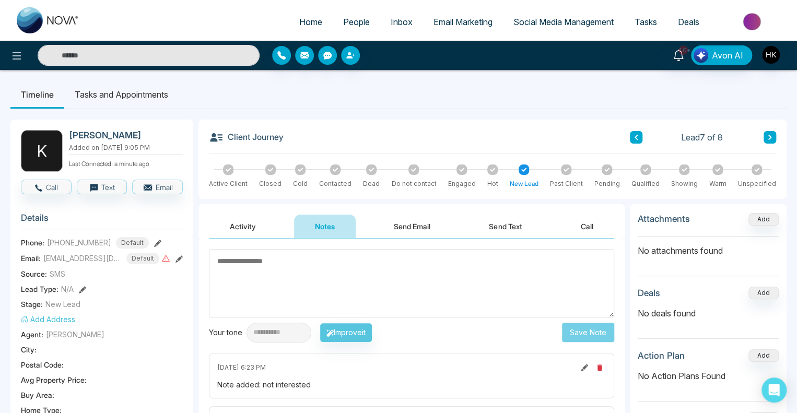
click at [364, 170] on div "Dead" at bounding box center [371, 177] width 17 height 24
click at [369, 169] on icon at bounding box center [371, 169] width 5 height 5
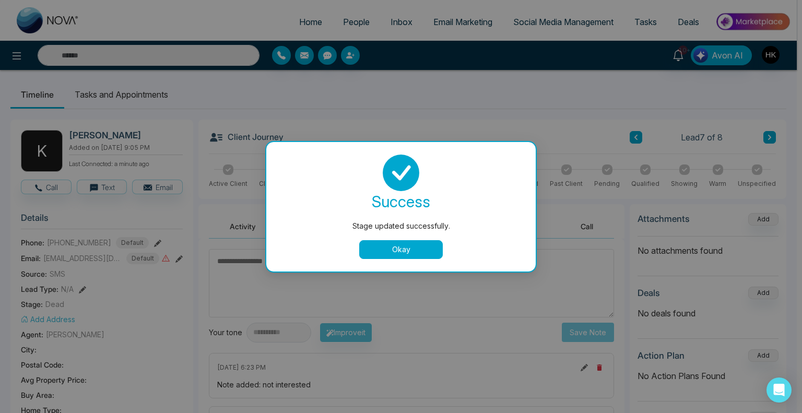
click at [395, 261] on div "success Stage updated successfully. Okay" at bounding box center [401, 207] width 270 height 130
click at [412, 251] on button "Okay" at bounding box center [401, 249] width 84 height 19
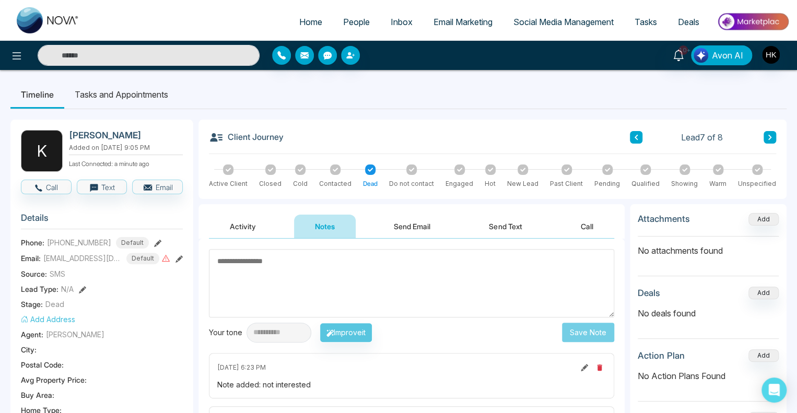
click at [493, 219] on button "Send Text" at bounding box center [505, 227] width 75 height 24
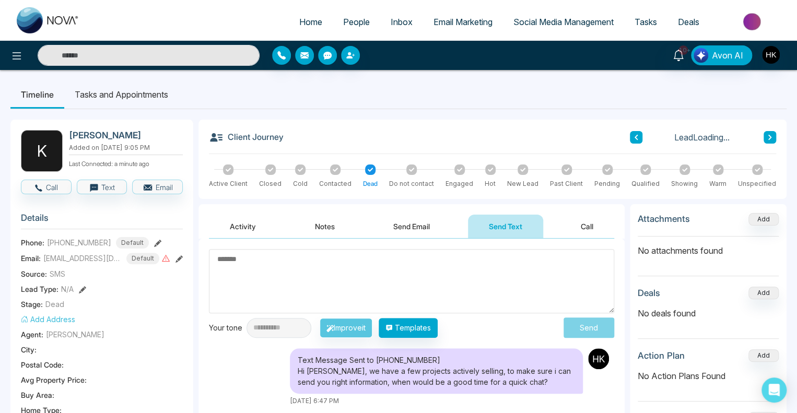
click at [311, 253] on textarea at bounding box center [411, 281] width 405 height 64
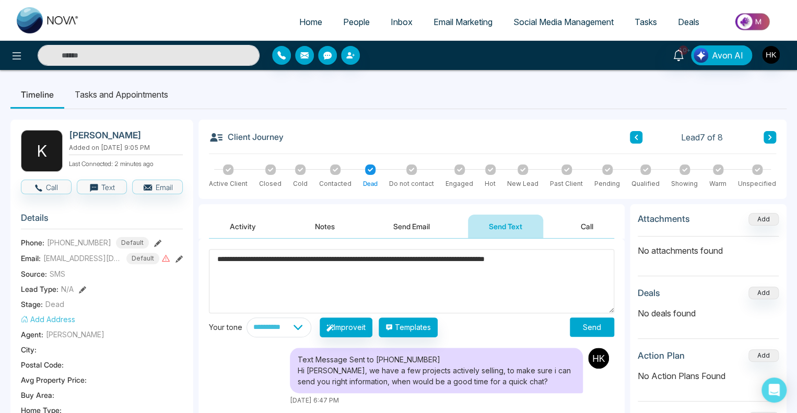
click at [583, 259] on textarea "**********" at bounding box center [411, 281] width 405 height 64
type textarea "**********"
click at [597, 330] on button "Send" at bounding box center [592, 327] width 44 height 19
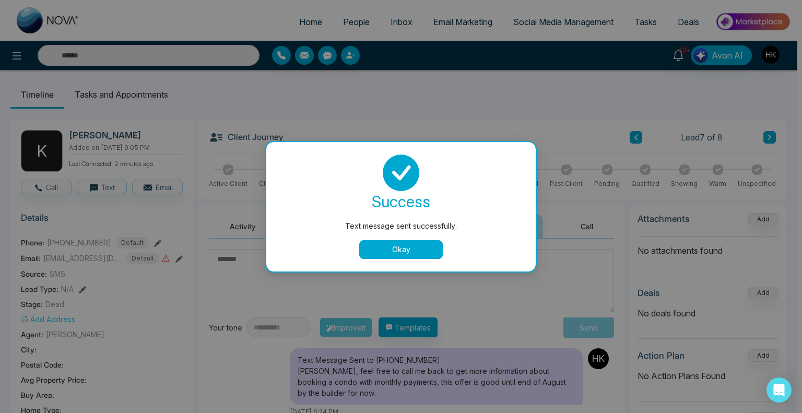
click at [473, 122] on div "Text message sent successfully. success Text message sent successfully. Okay" at bounding box center [401, 206] width 802 height 413
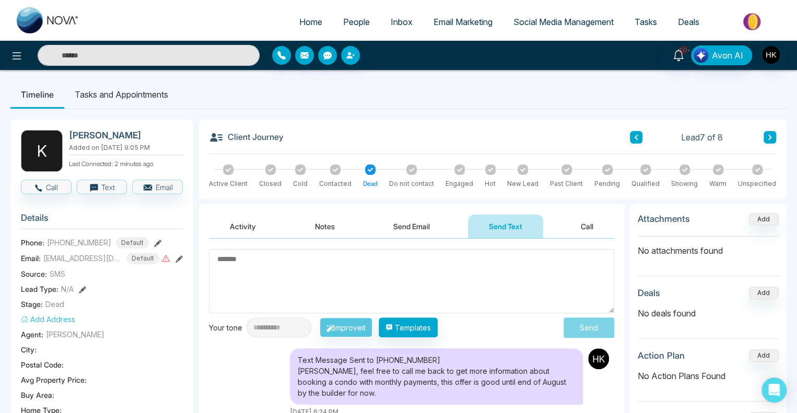
click at [772, 140] on icon at bounding box center [769, 137] width 5 height 6
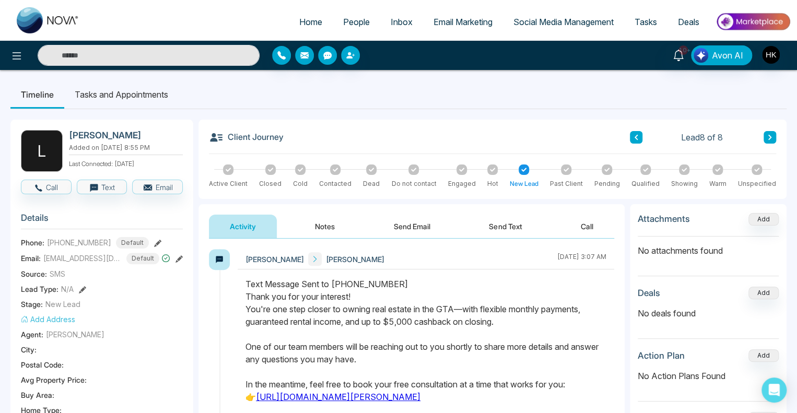
drag, startPoint x: 279, startPoint y: 313, endPoint x: 499, endPoint y: 332, distance: 220.7
click at [499, 332] on div "Text Message Sent to [PHONE_NUMBER] Thank you for your interest! You're one ste…" at bounding box center [425, 365] width 361 height 175
click at [42, 188] on icon "button" at bounding box center [38, 187] width 9 height 9
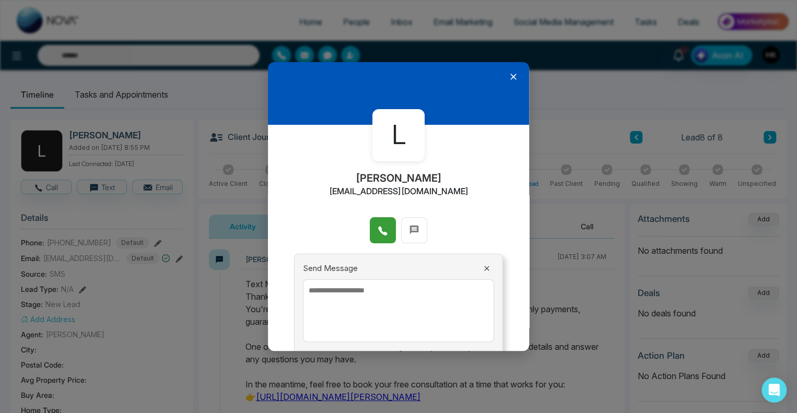
click at [373, 220] on button at bounding box center [383, 230] width 26 height 26
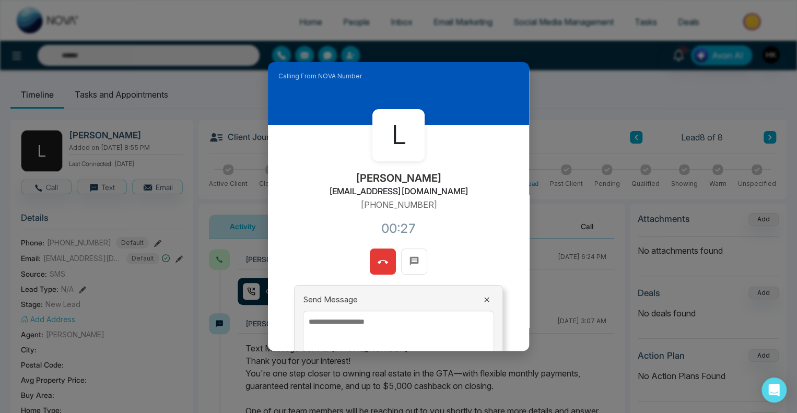
click at [378, 257] on icon at bounding box center [383, 262] width 10 height 10
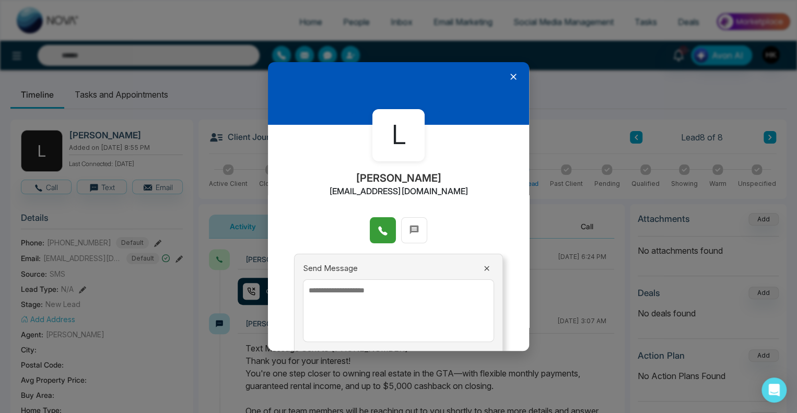
drag, startPoint x: 509, startPoint y: 74, endPoint x: 500, endPoint y: 151, distance: 77.8
click at [508, 74] on icon at bounding box center [513, 77] width 10 height 10
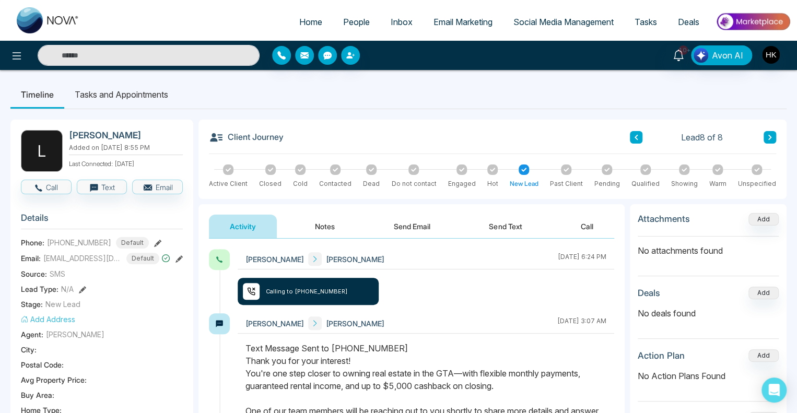
click at [508, 220] on button "Send Text" at bounding box center [505, 227] width 75 height 24
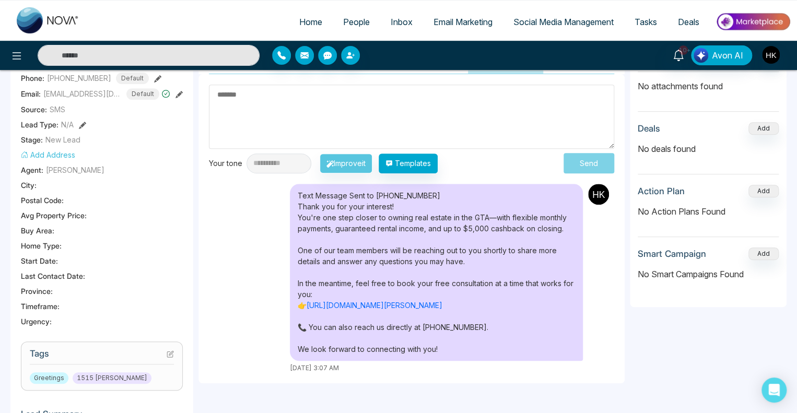
scroll to position [104, 0]
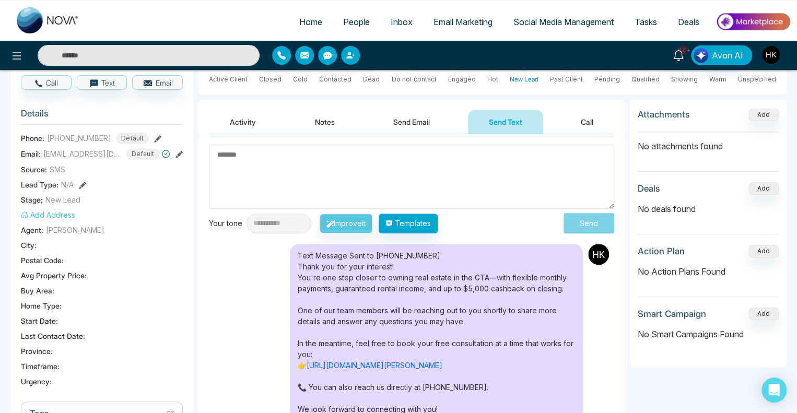
click at [431, 181] on textarea at bounding box center [411, 177] width 405 height 64
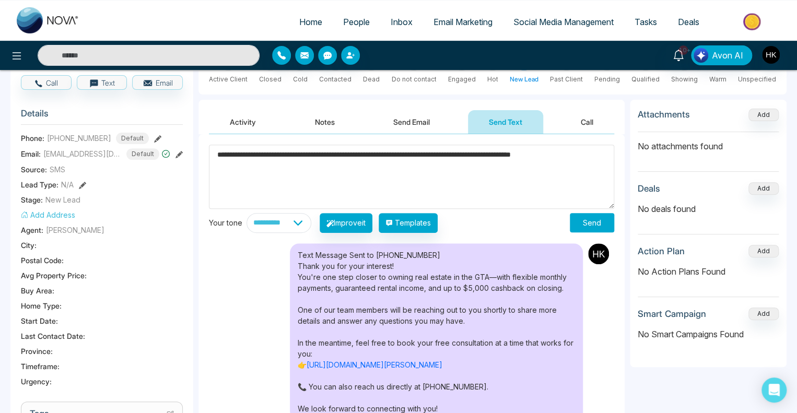
type textarea "**********"
click at [588, 219] on button "Send" at bounding box center [592, 222] width 44 height 19
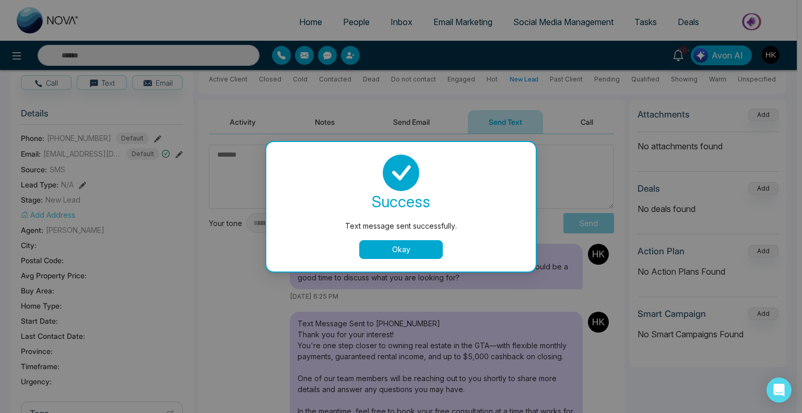
click at [399, 245] on button "Okay" at bounding box center [401, 249] width 84 height 19
